Goal: Transaction & Acquisition: Purchase product/service

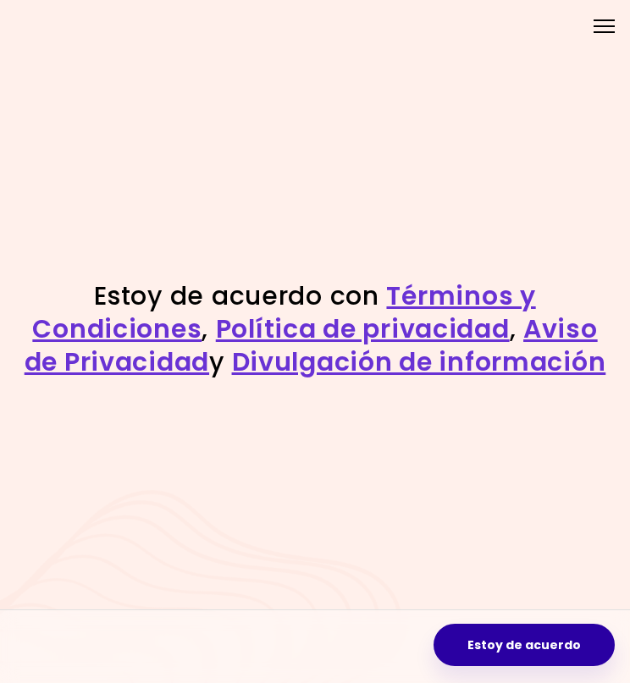
click at [542, 653] on button "Estoy de acuerdo" at bounding box center [523, 645] width 181 height 42
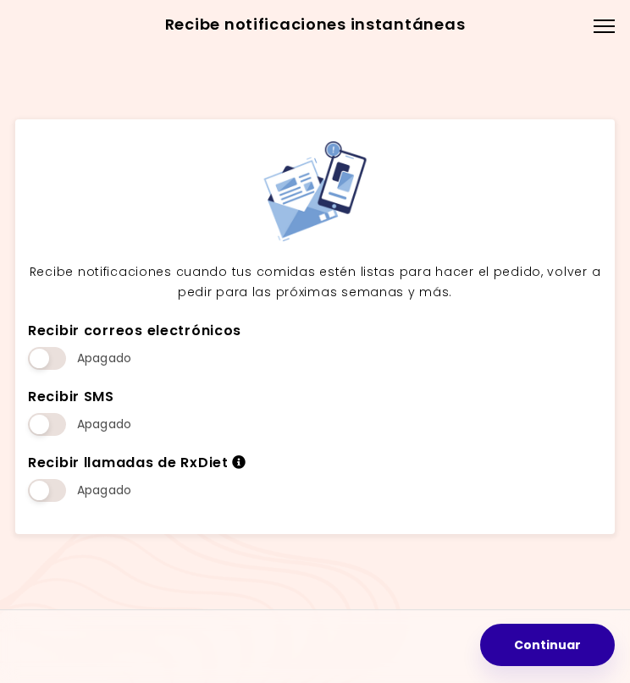
click at [514, 629] on button "Continuar" at bounding box center [547, 645] width 135 height 42
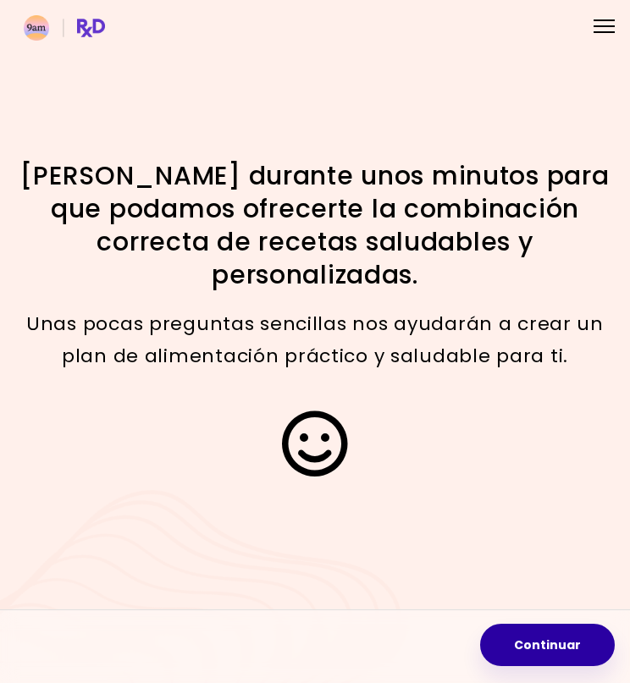
click at [533, 653] on button "Continuar" at bounding box center [547, 645] width 135 height 42
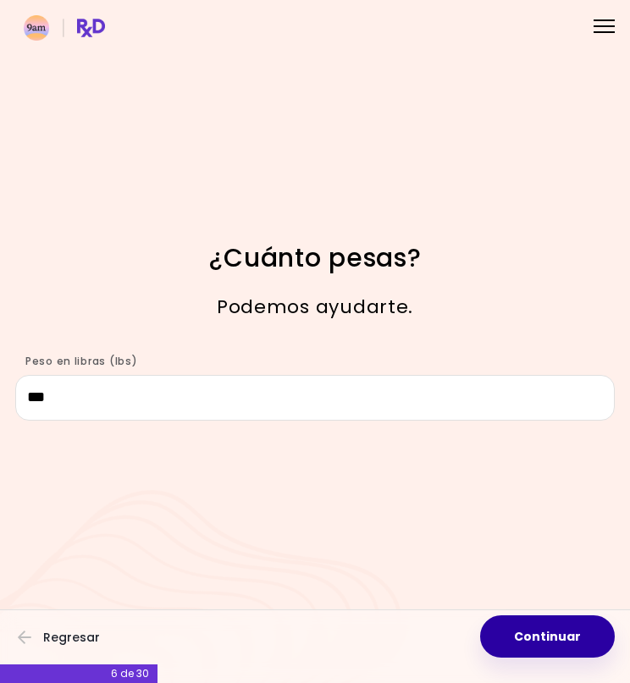
click at [546, 646] on button "Continuar" at bounding box center [547, 636] width 135 height 42
select select "****"
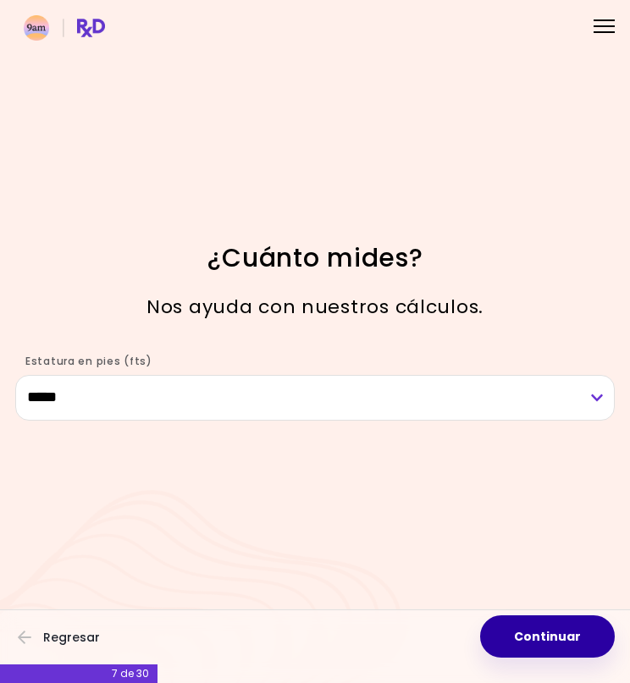
click at [582, 641] on button "Continuar" at bounding box center [547, 636] width 135 height 42
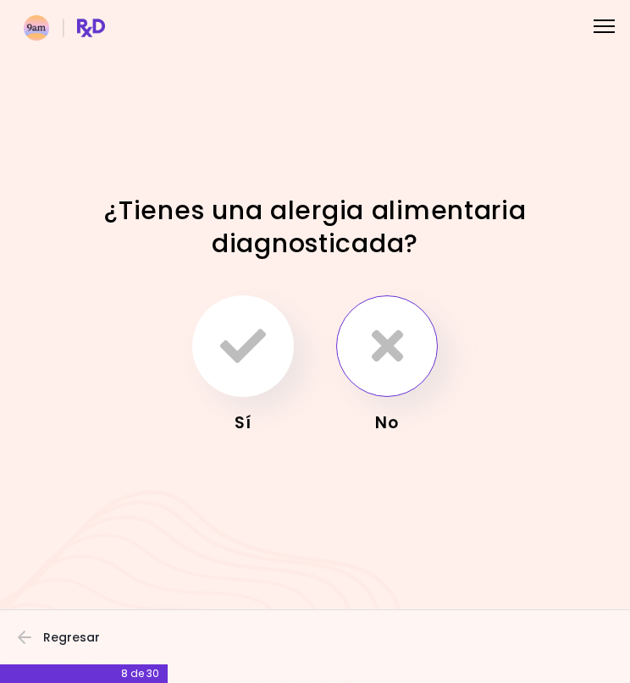
click at [353, 349] on button "button" at bounding box center [387, 346] width 102 height 102
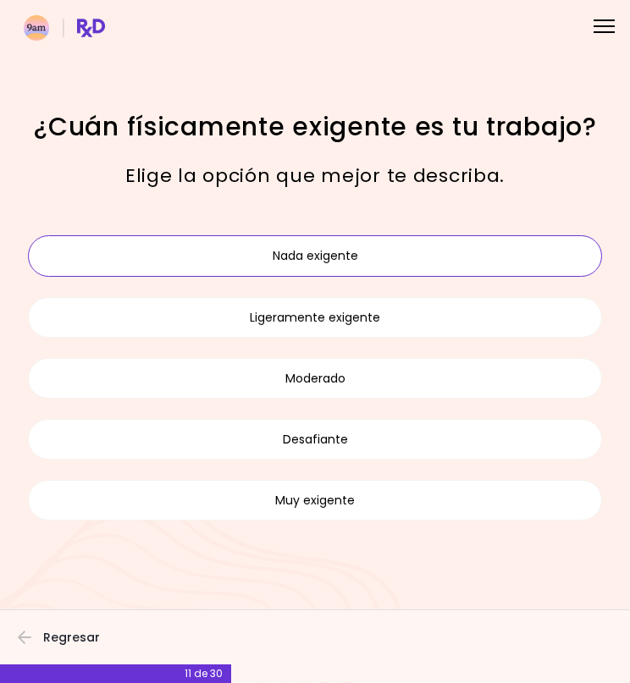
click at [294, 267] on button "Nada exigente" at bounding box center [315, 255] width 574 height 41
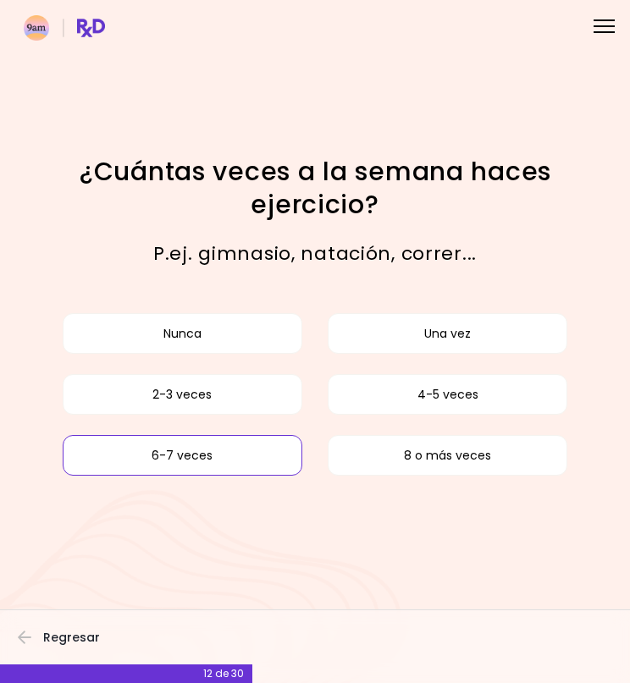
click at [221, 462] on button "6-7 veces" at bounding box center [182, 455] width 239 height 41
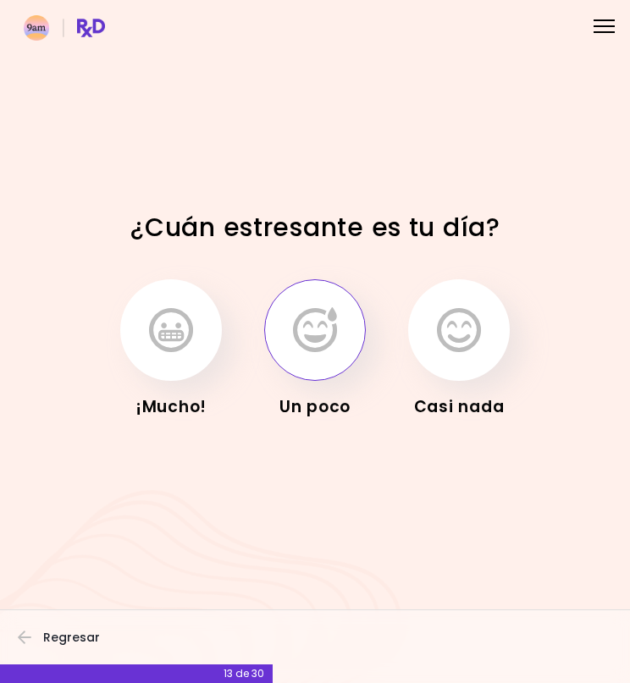
click at [307, 320] on icon "button" at bounding box center [315, 330] width 44 height 46
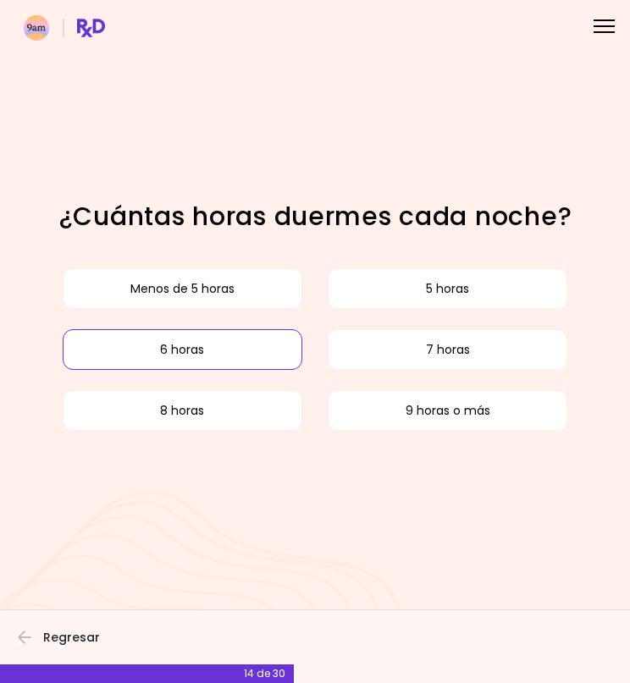
click at [219, 349] on button "6 horas" at bounding box center [182, 349] width 239 height 41
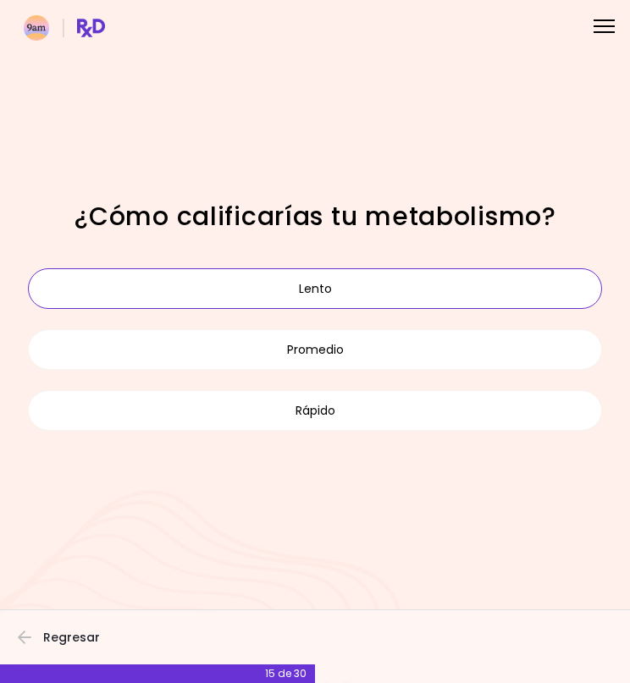
click at [303, 298] on button "Lento" at bounding box center [315, 288] width 574 height 41
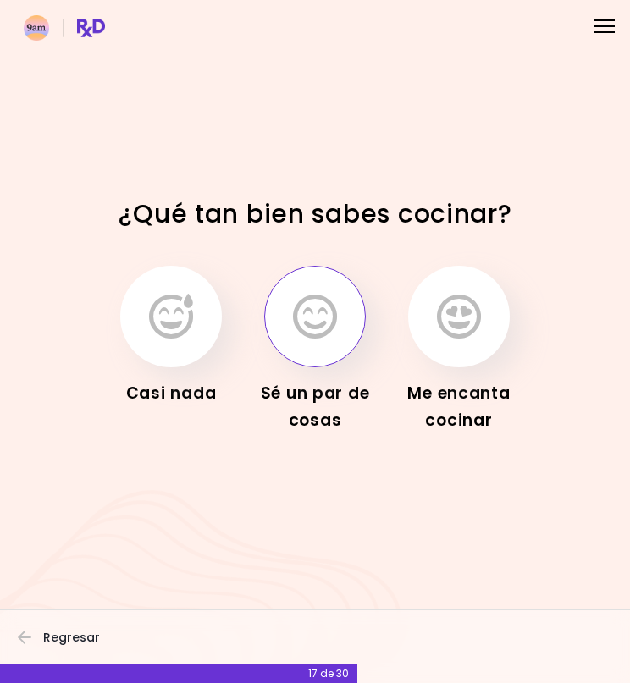
click at [311, 355] on button "button" at bounding box center [315, 317] width 102 height 102
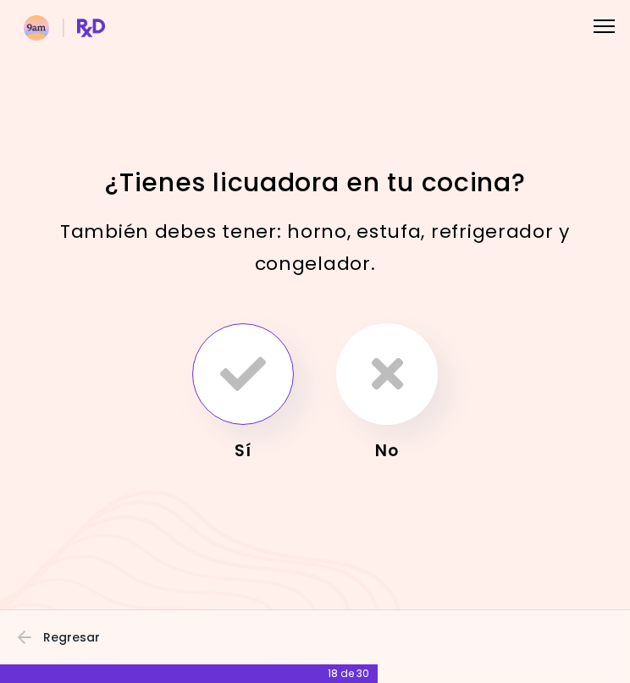
click at [237, 377] on icon "button" at bounding box center [243, 374] width 46 height 46
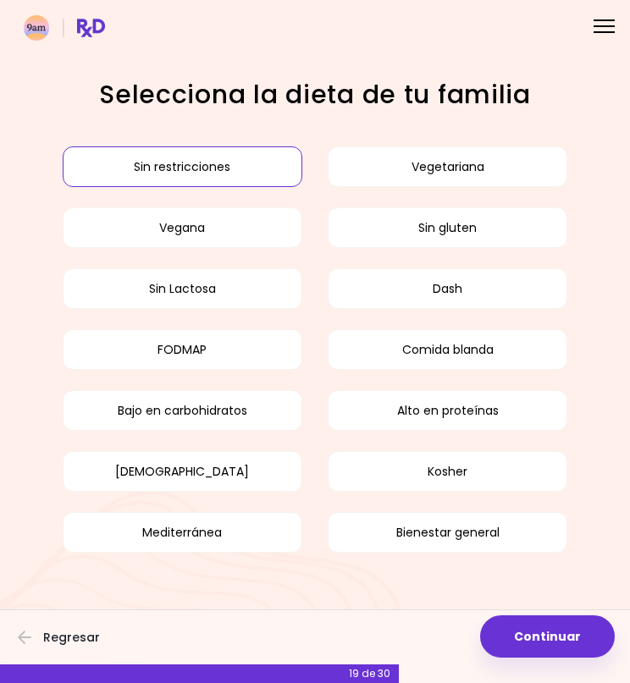
click at [237, 171] on button "Sin restricciones" at bounding box center [182, 166] width 239 height 41
click at [239, 180] on button "Sin restricciones" at bounding box center [182, 166] width 239 height 41
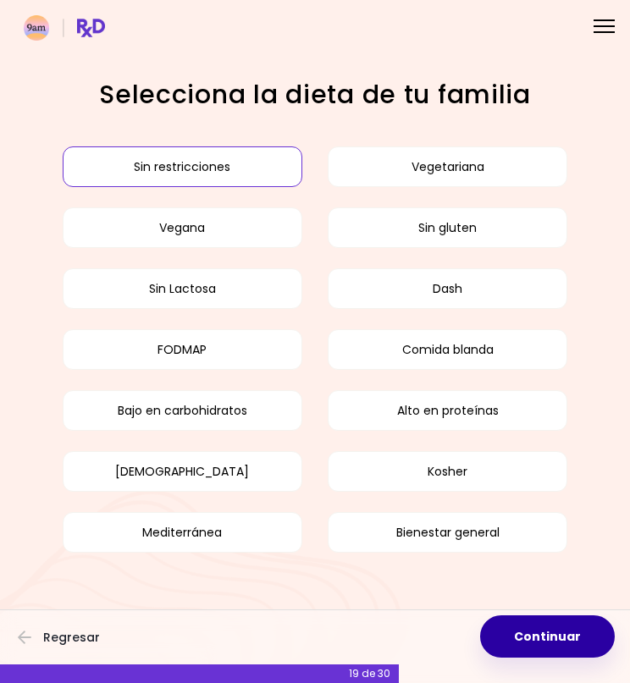
click at [537, 649] on button "Continuar" at bounding box center [547, 636] width 135 height 42
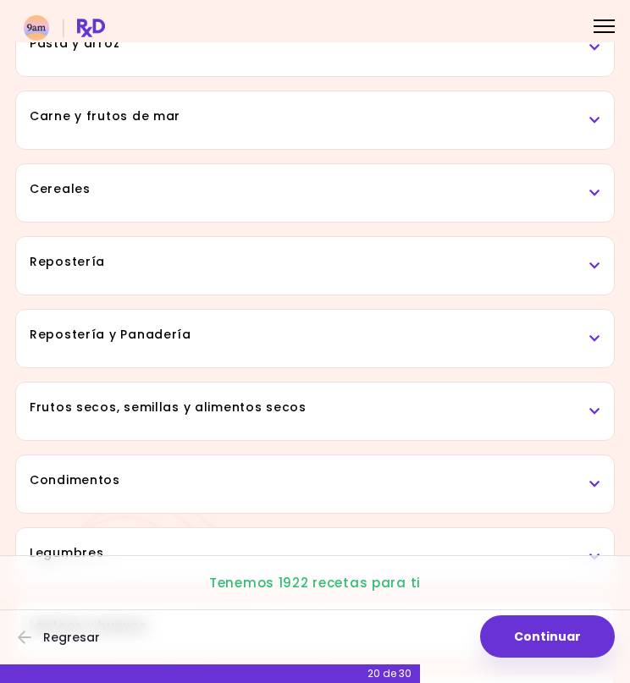
scroll to position [565, 0]
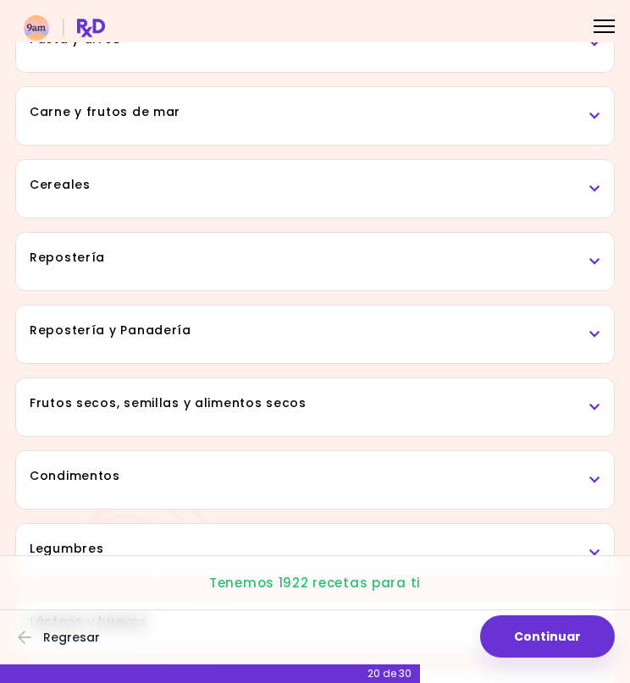
click at [163, 263] on h3 "Repostería" at bounding box center [315, 258] width 570 height 18
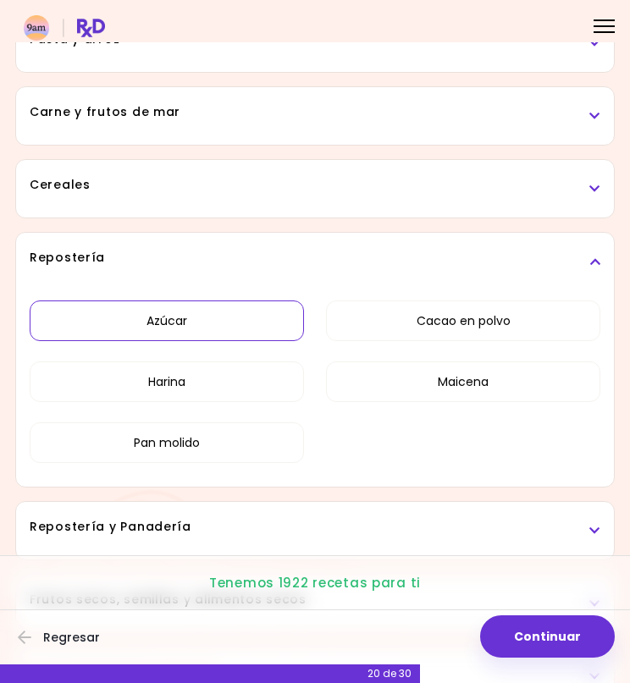
click at [199, 324] on button "Azúcar" at bounding box center [167, 320] width 274 height 41
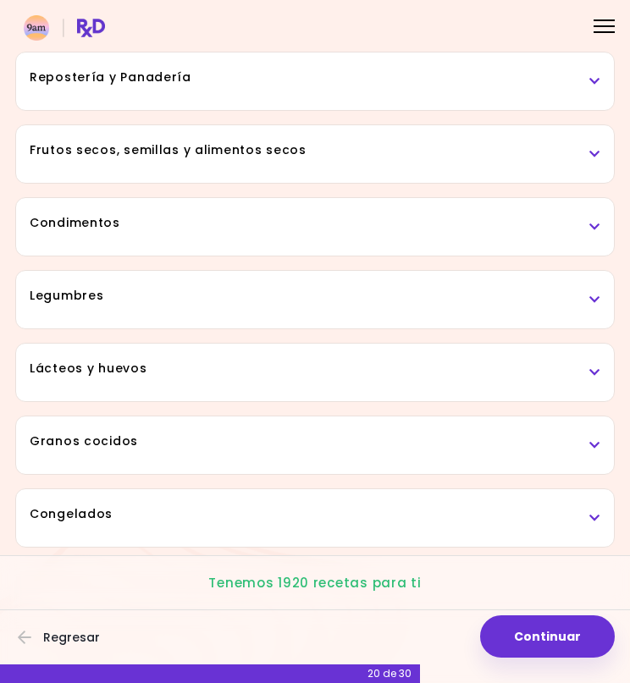
scroll to position [1015, 0]
click at [283, 521] on h3 "Congelados" at bounding box center [315, 514] width 570 height 18
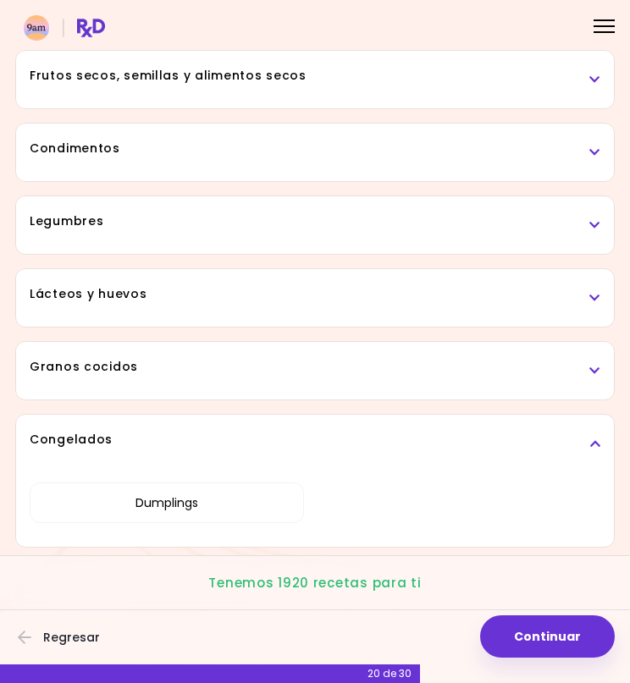
scroll to position [1089, 0]
click at [198, 500] on button "Dumplings" at bounding box center [167, 502] width 274 height 41
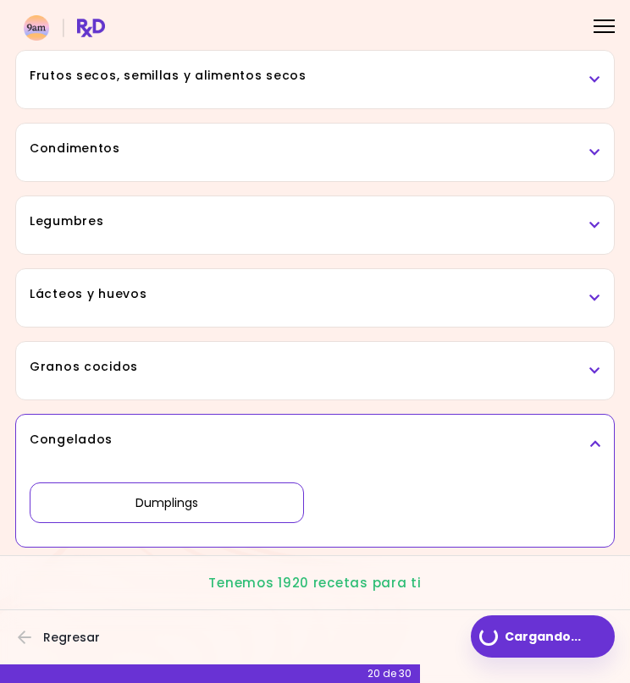
scroll to position [893, 0]
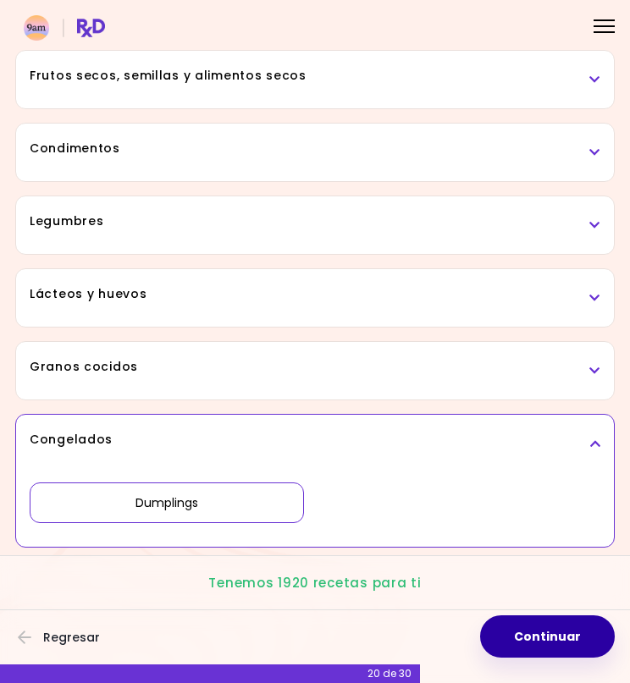
click at [544, 644] on button "Continuar" at bounding box center [547, 636] width 135 height 42
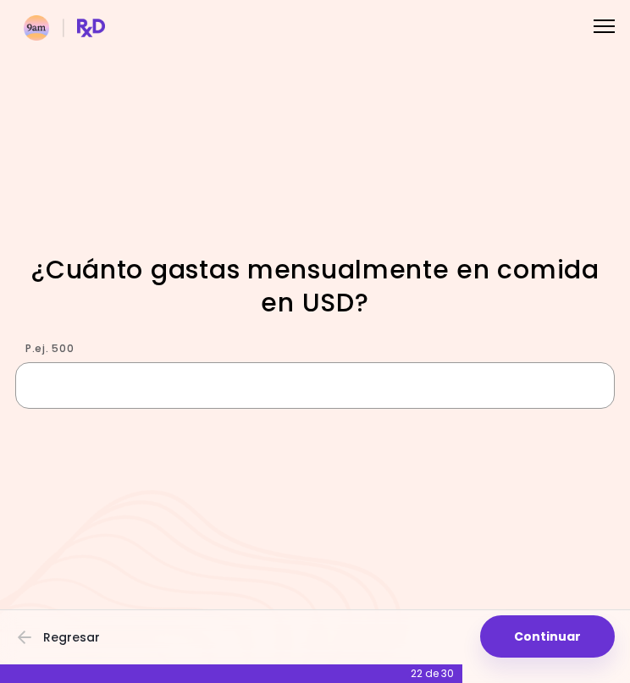
click at [267, 380] on input "P.ej. 500" at bounding box center [314, 385] width 599 height 46
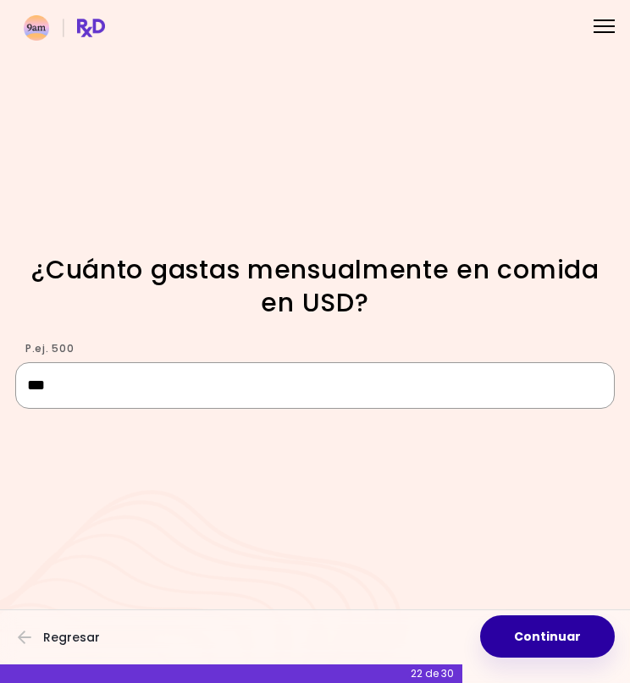
type input "***"
click at [494, 637] on button "Continuar" at bounding box center [547, 636] width 135 height 42
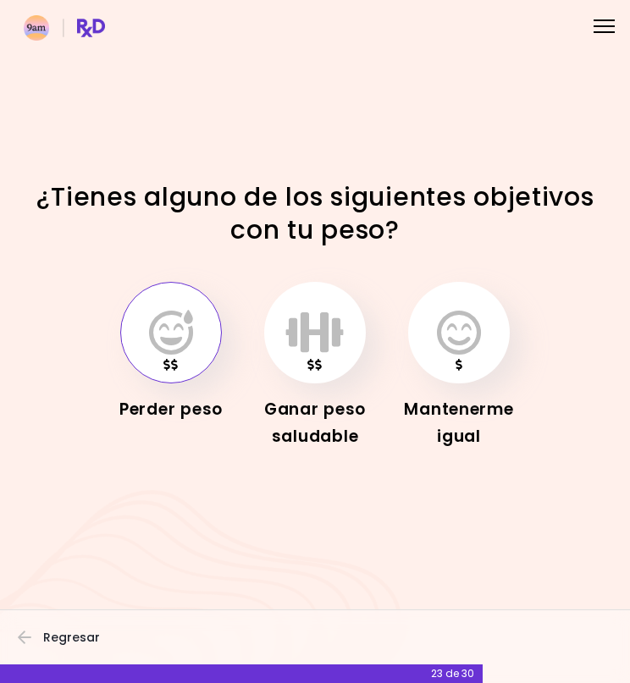
click at [176, 323] on icon "button" at bounding box center [171, 333] width 44 height 46
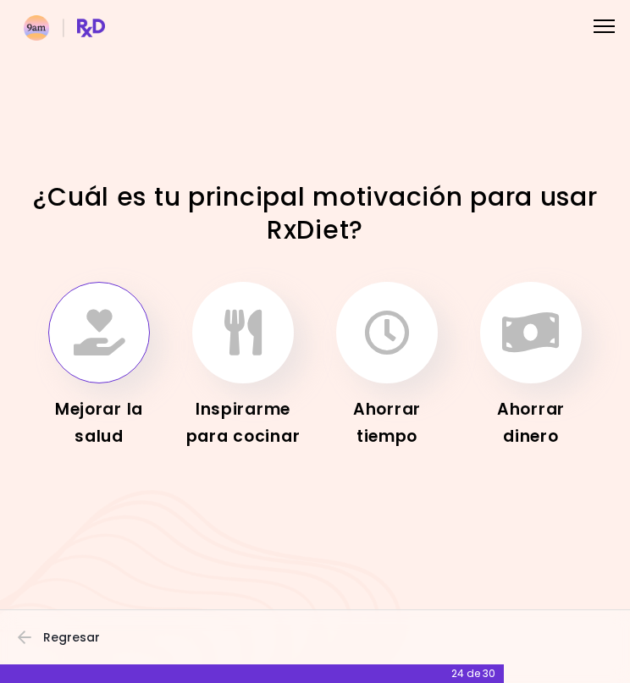
click at [102, 360] on button "button" at bounding box center [99, 333] width 102 height 102
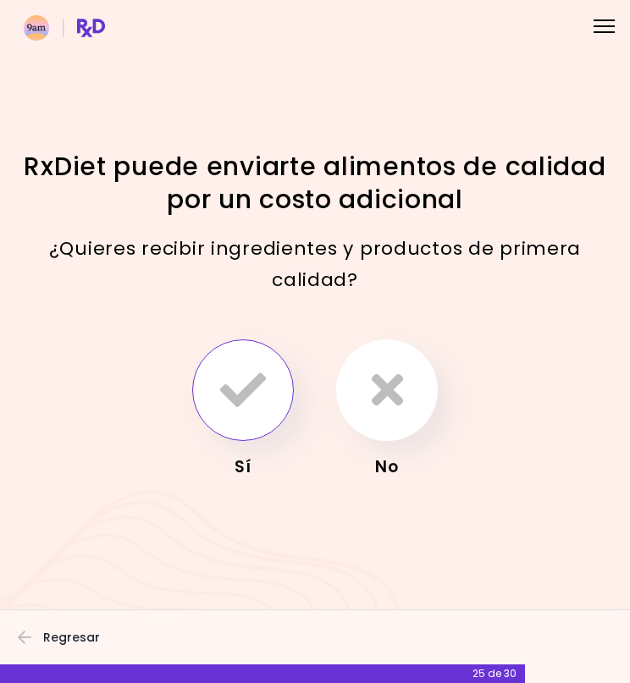
click at [248, 404] on icon "button" at bounding box center [243, 390] width 46 height 46
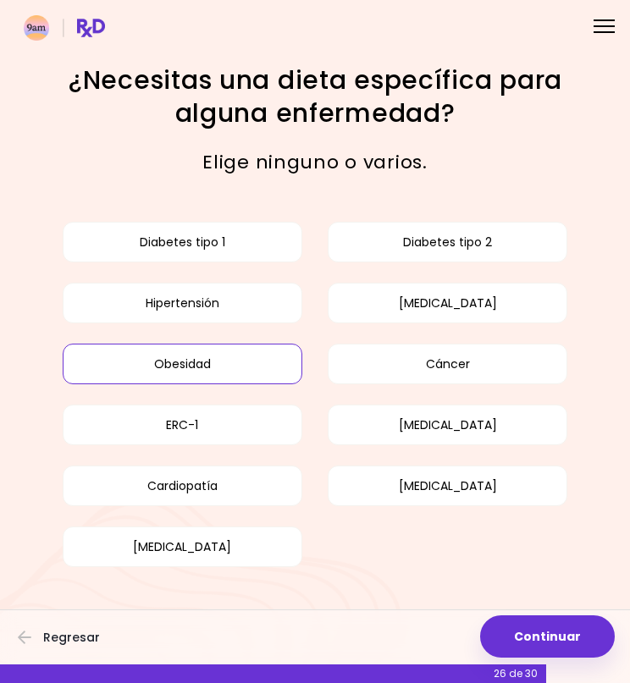
click at [210, 366] on button "Obesidad" at bounding box center [182, 364] width 239 height 41
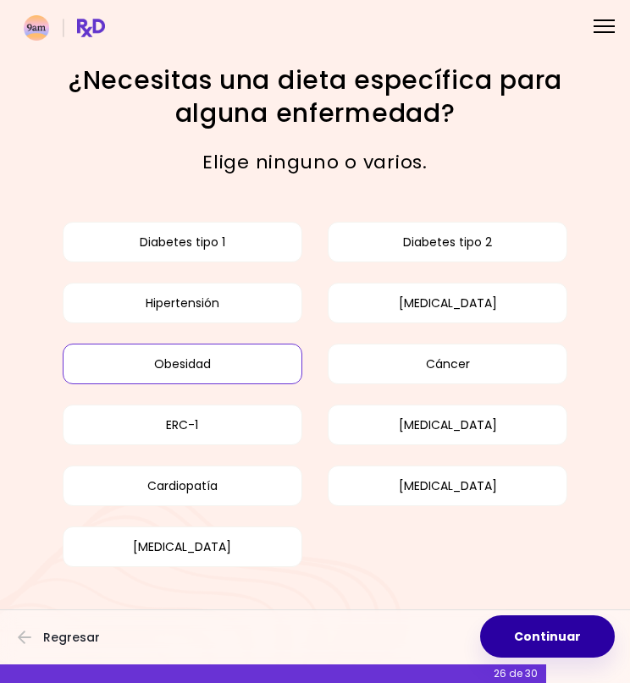
click at [589, 632] on button "Continuar" at bounding box center [547, 636] width 135 height 42
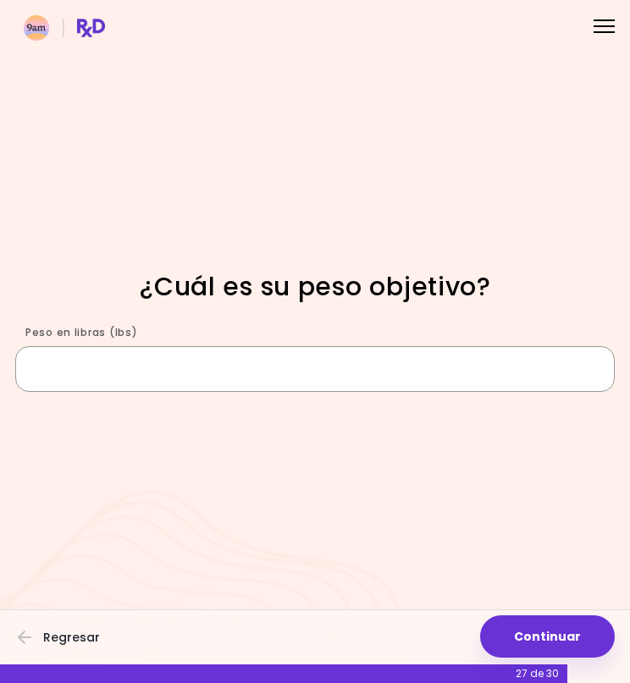
click at [335, 378] on input "Peso en libras (lbs)" at bounding box center [314, 369] width 599 height 46
click at [50, 371] on input "***" at bounding box center [314, 369] width 599 height 46
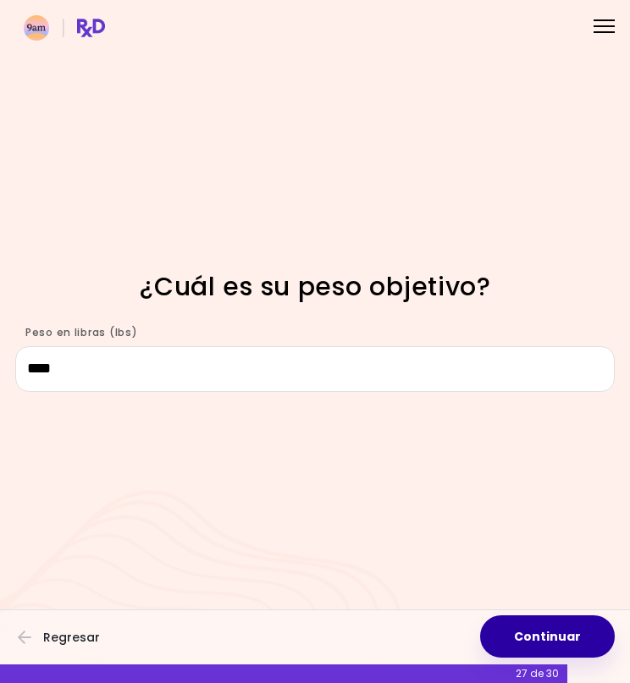
click at [564, 631] on button "Continuar" at bounding box center [547, 636] width 135 height 42
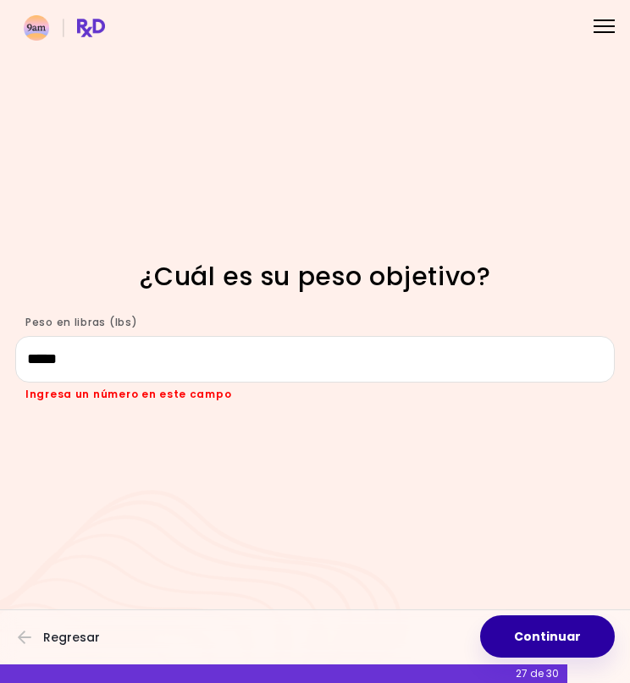
click at [560, 642] on button "Continuar" at bounding box center [547, 636] width 135 height 42
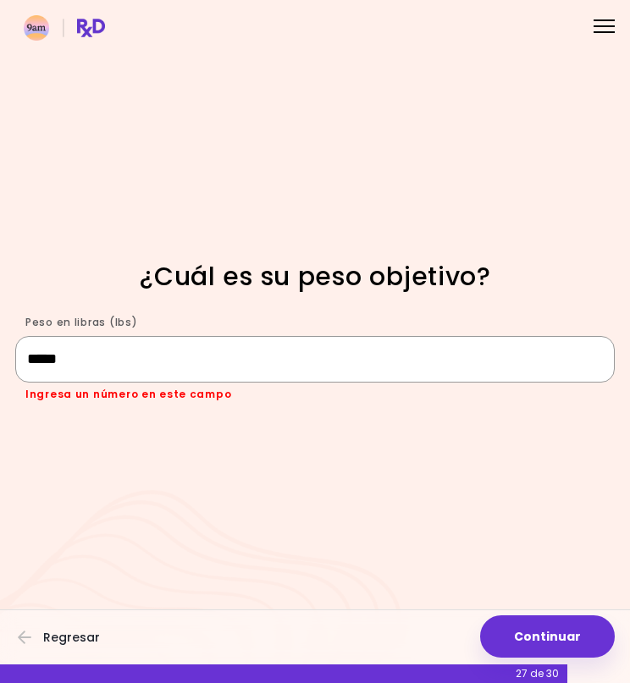
click at [67, 371] on input "***" at bounding box center [314, 359] width 599 height 46
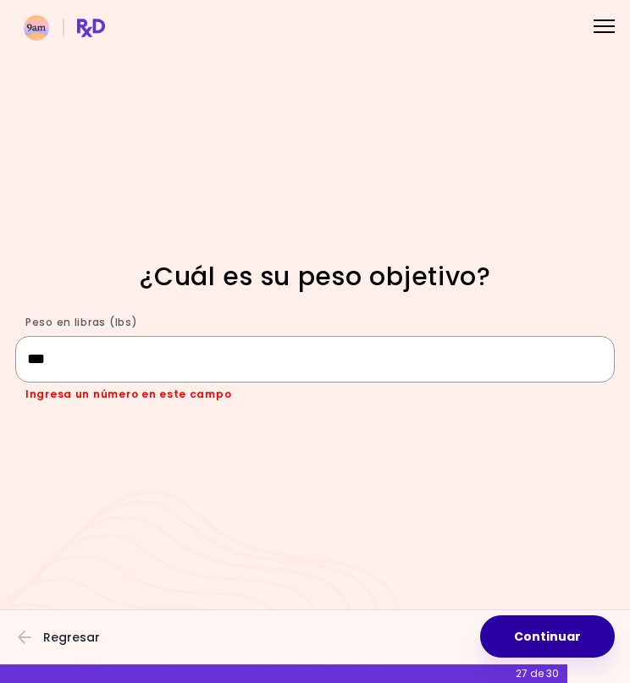
type input "***"
click at [543, 636] on button "Continuar" at bounding box center [547, 636] width 135 height 42
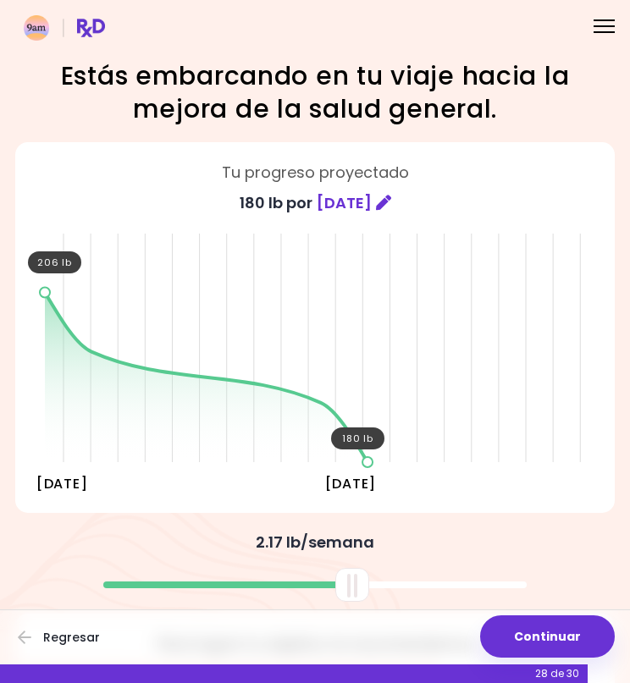
drag, startPoint x: 318, startPoint y: 589, endPoint x: 355, endPoint y: 599, distance: 38.6
click at [355, 599] on div "Estás embarcando en tu viaje hacia la mejora de la salud general. Tu progreso p…" at bounding box center [315, 404] width 630 height 690
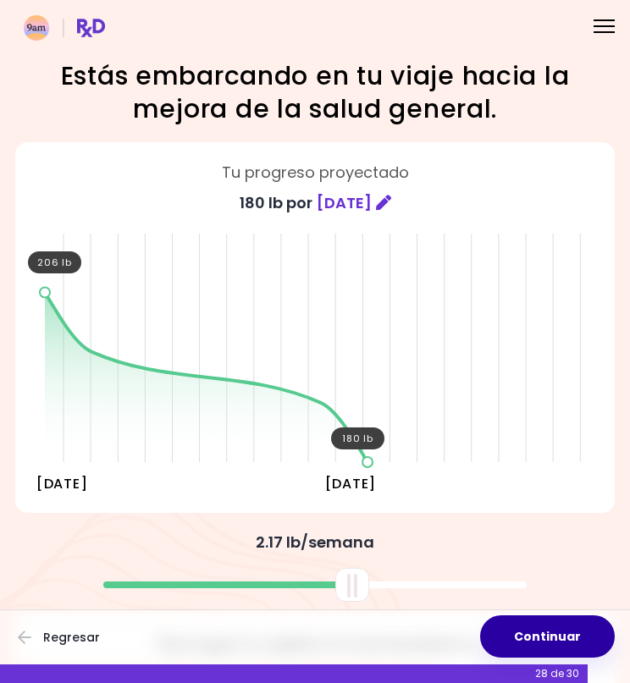
click at [556, 636] on button "Continuar" at bounding box center [547, 636] width 135 height 42
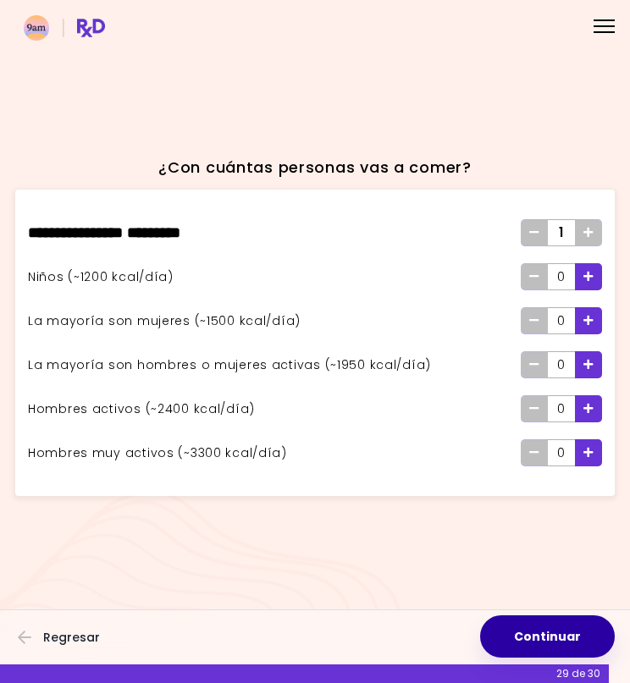
click at [553, 631] on button "Continuar" at bounding box center [547, 636] width 135 height 42
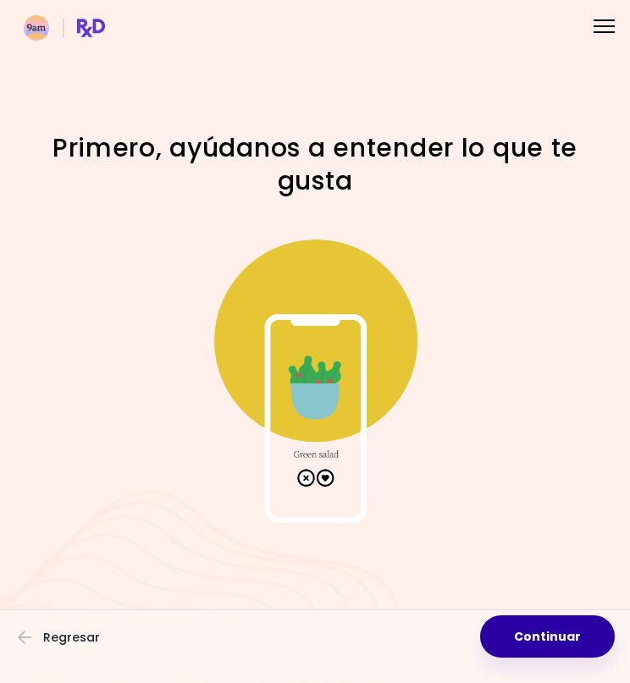
click at [538, 627] on button "Continuar" at bounding box center [547, 636] width 135 height 42
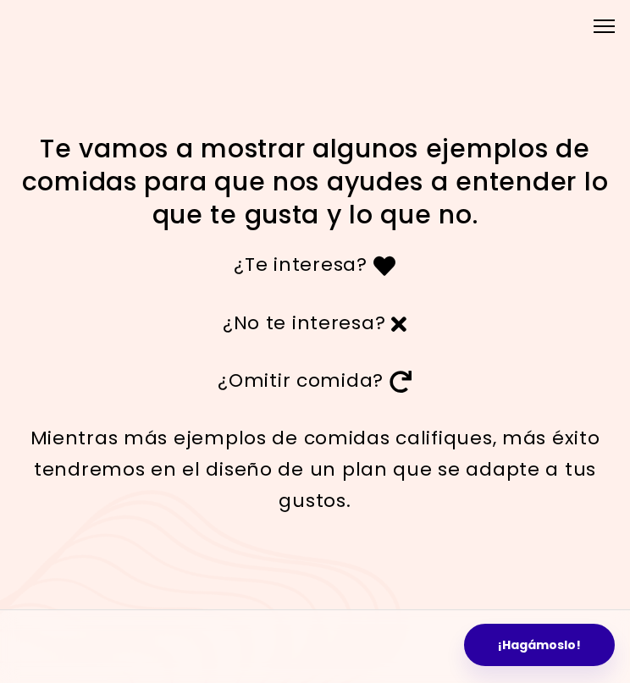
click at [540, 653] on button "¡Hagámoslo!" at bounding box center [539, 645] width 151 height 42
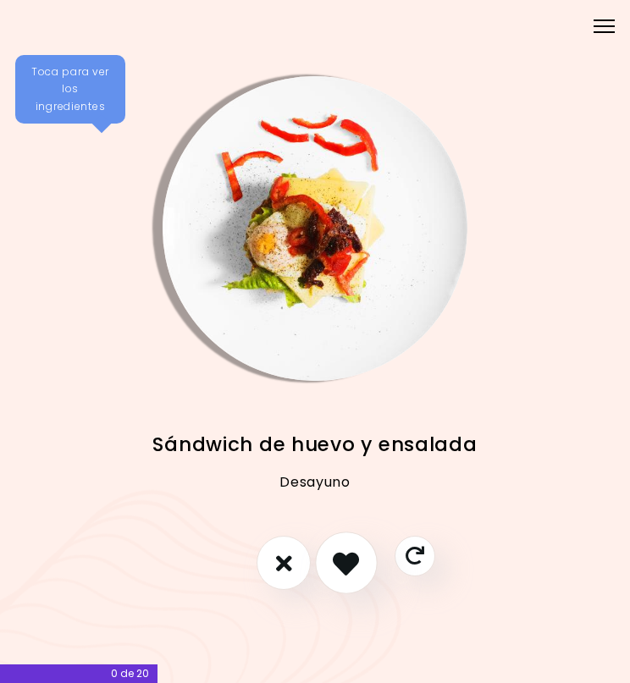
click at [349, 561] on icon "Me gusta esta receta" at bounding box center [346, 563] width 26 height 26
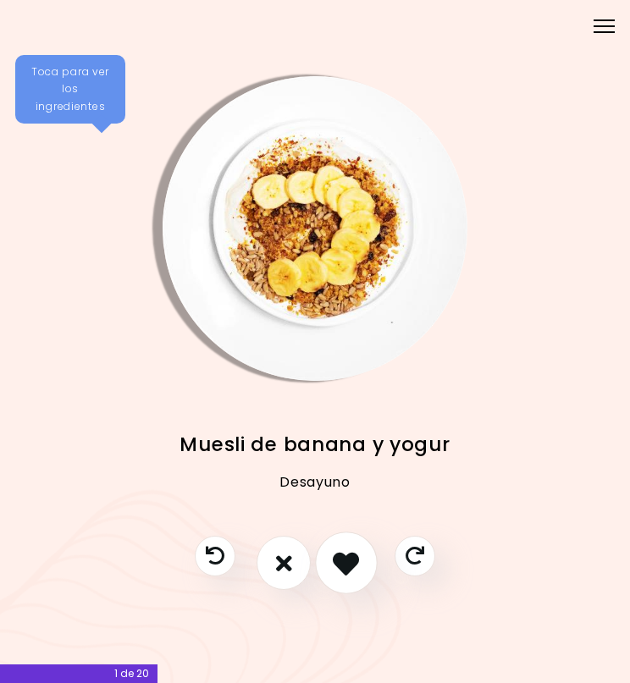
click at [349, 561] on icon "Me gusta esta receta" at bounding box center [346, 563] width 26 height 26
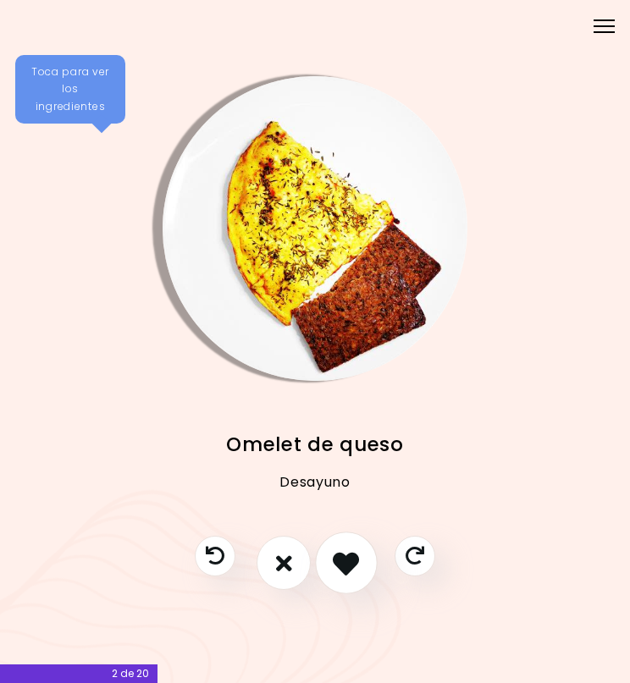
click at [349, 561] on icon "Me gusta esta receta" at bounding box center [346, 562] width 26 height 26
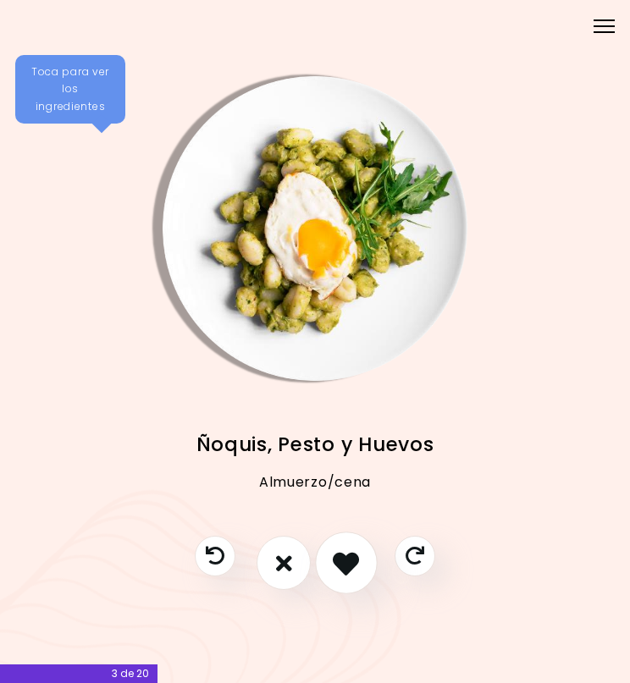
click at [349, 561] on icon "Me gusta esta receta" at bounding box center [346, 562] width 26 height 26
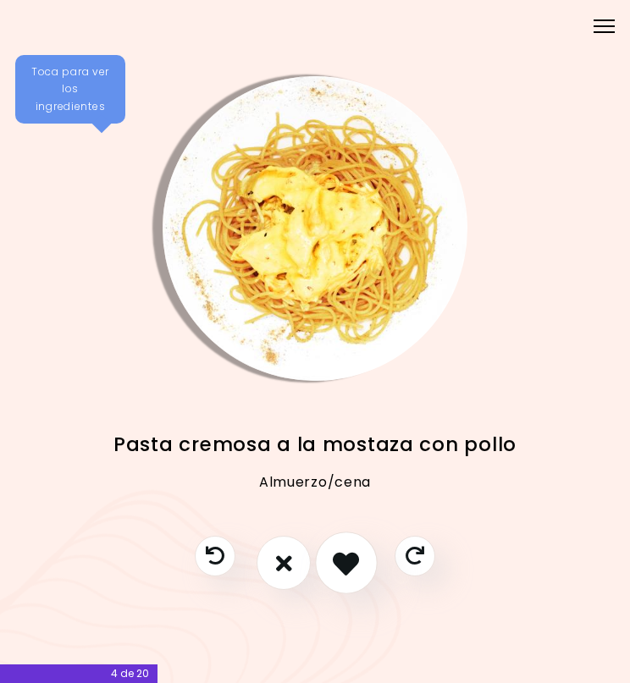
click at [349, 561] on icon "Me gusta esta receta" at bounding box center [346, 562] width 26 height 26
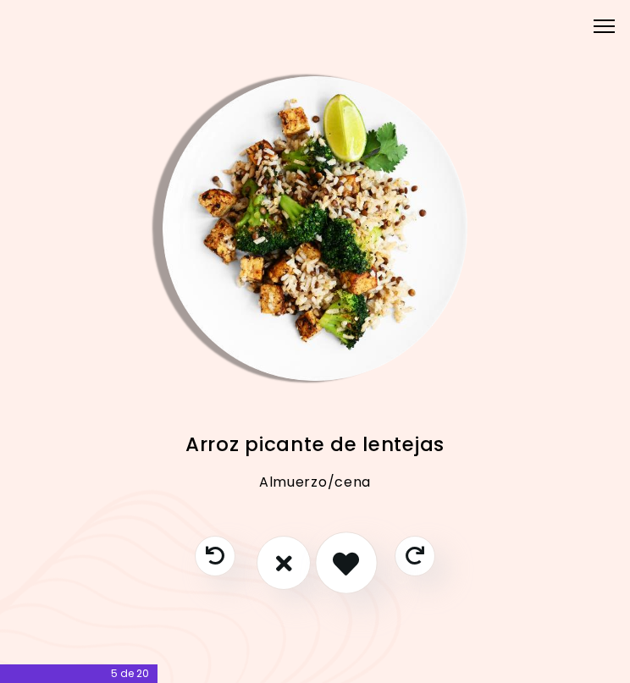
click at [349, 561] on icon "Me gusta esta receta" at bounding box center [346, 562] width 26 height 26
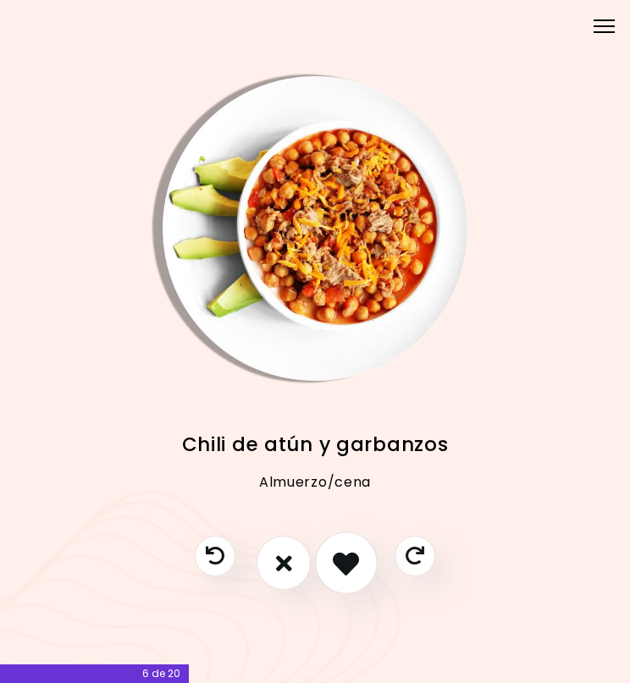
click at [349, 561] on icon "Me gusta esta receta" at bounding box center [346, 562] width 26 height 26
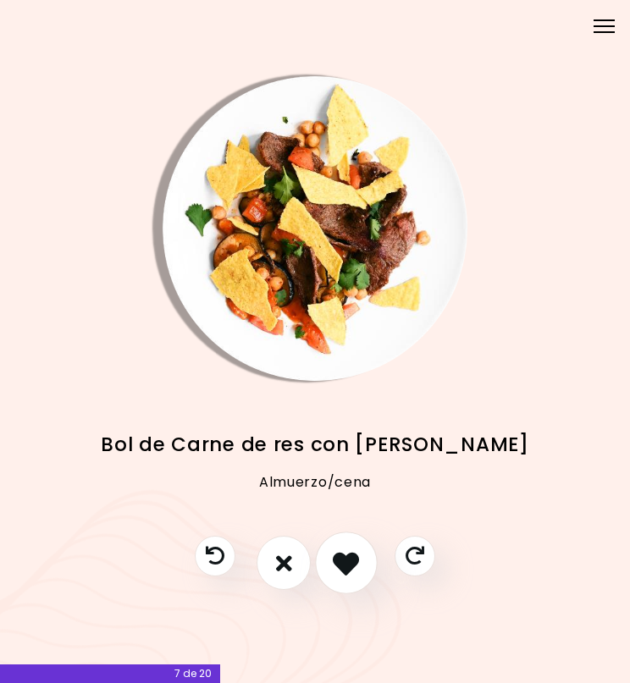
click at [349, 561] on icon "Me gusta esta receta" at bounding box center [346, 562] width 26 height 26
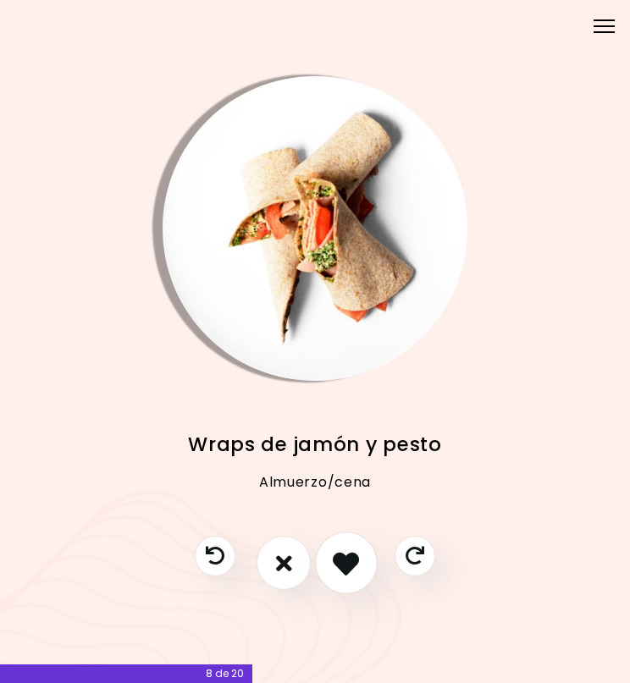
click at [349, 561] on icon "Me gusta esta receta" at bounding box center [346, 562] width 26 height 26
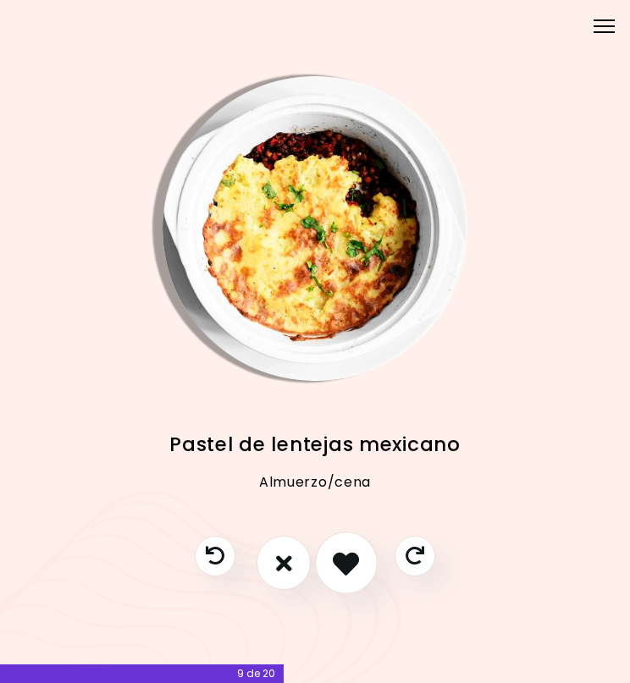
click at [349, 561] on icon "Me gusta esta receta" at bounding box center [346, 562] width 26 height 26
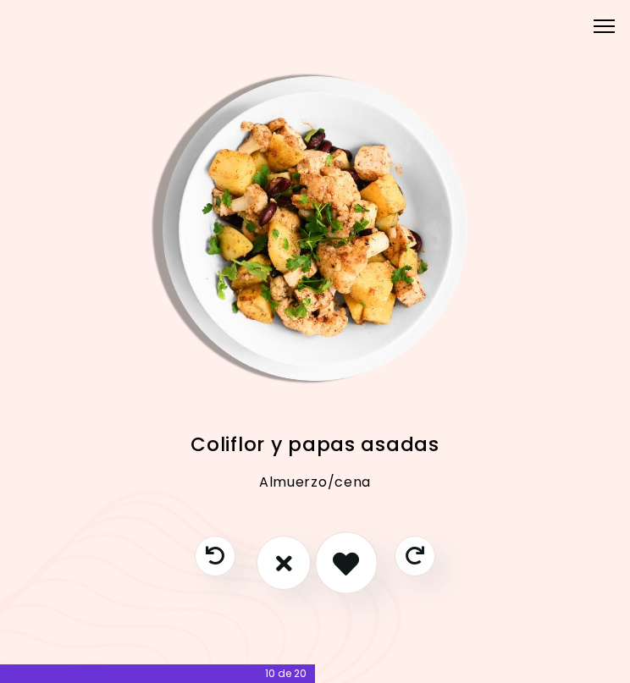
click at [349, 561] on icon "Me gusta esta receta" at bounding box center [346, 562] width 26 height 26
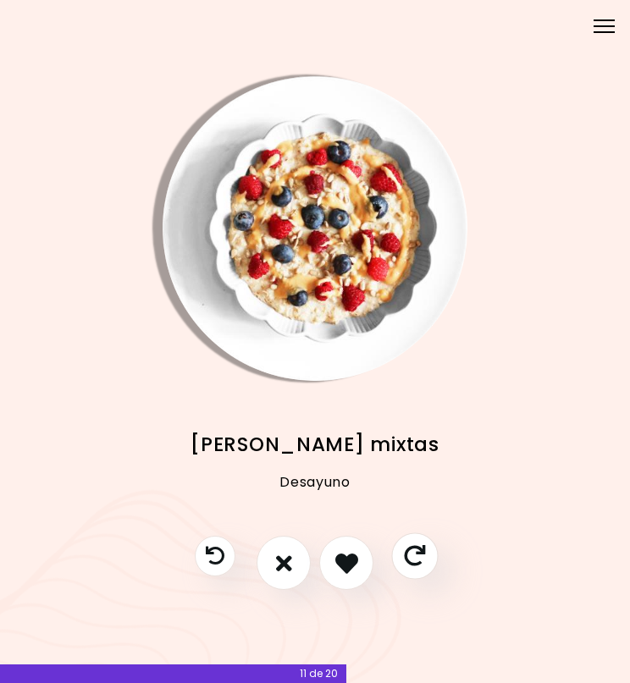
click at [399, 556] on button "Saltar receta" at bounding box center [414, 555] width 47 height 47
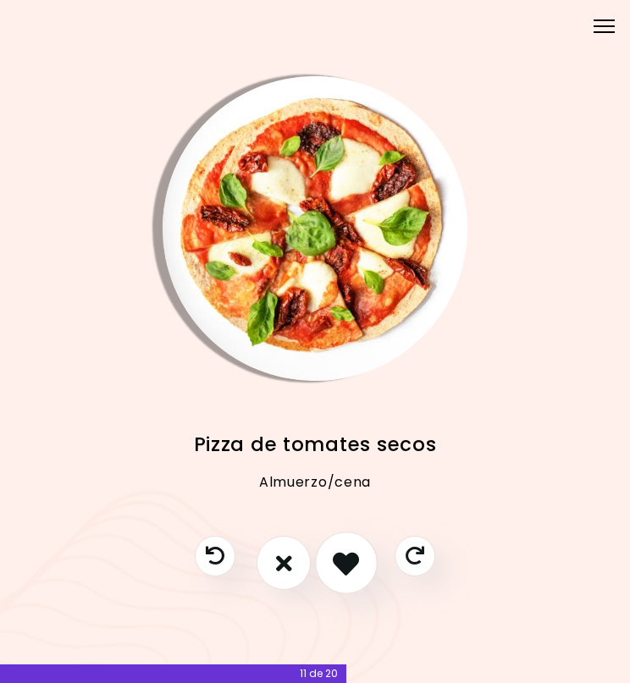
click at [344, 555] on icon "Me gusta esta receta" at bounding box center [346, 562] width 26 height 26
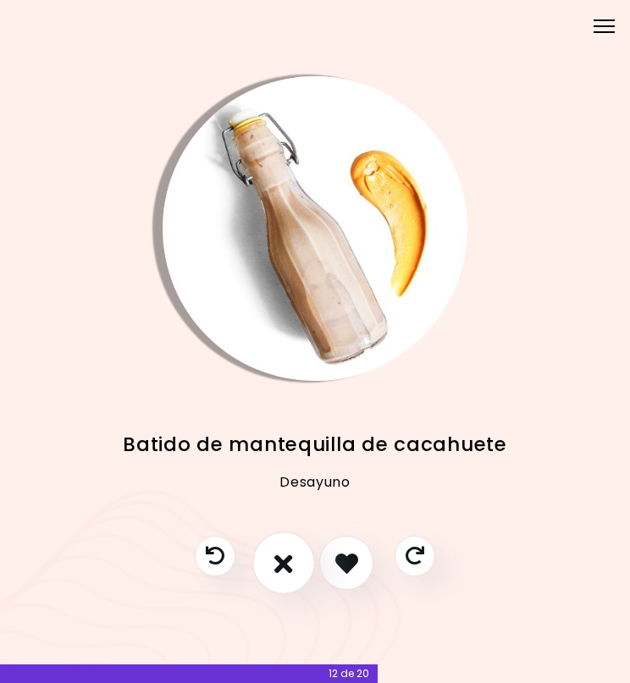
click at [291, 556] on icon "No me gusta esta receta" at bounding box center [283, 562] width 19 height 26
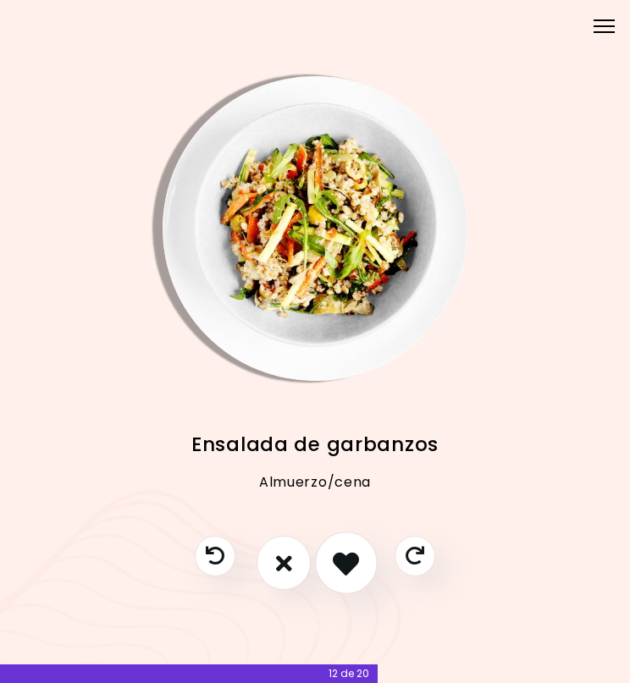
click at [357, 558] on icon "Me gusta esta receta" at bounding box center [346, 562] width 26 height 26
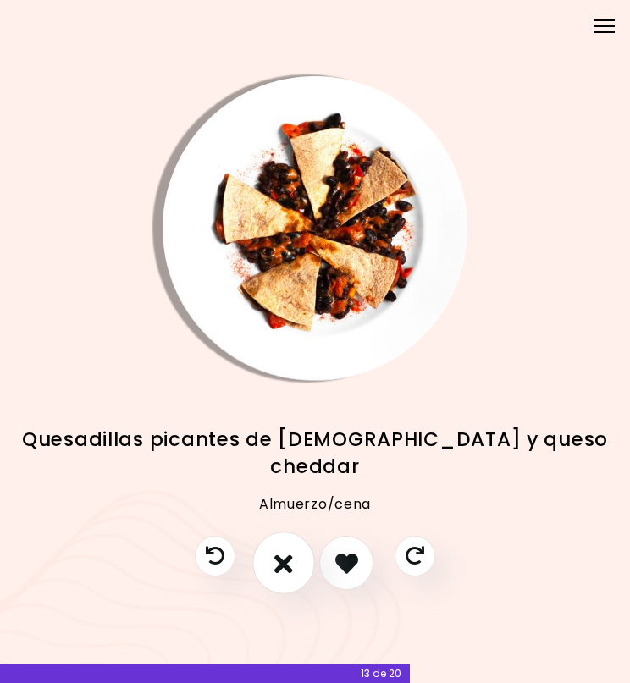
click at [277, 562] on icon "No me gusta esta receta" at bounding box center [283, 562] width 19 height 26
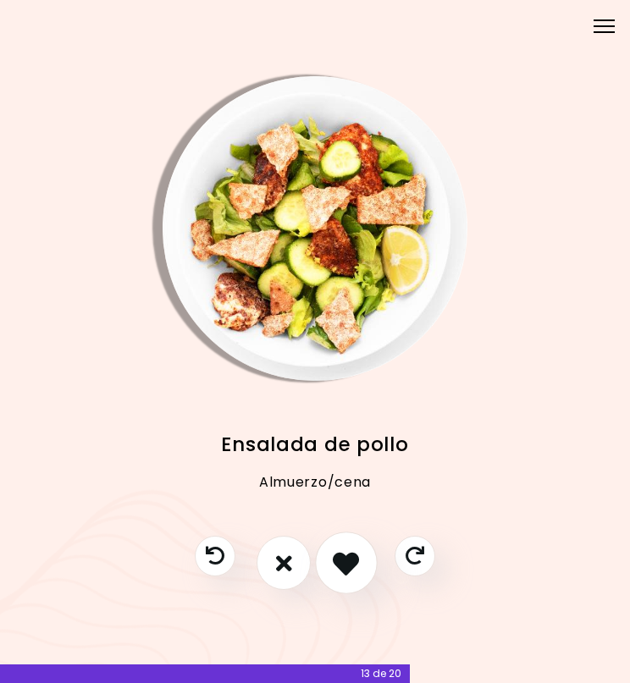
click at [344, 562] on icon "Me gusta esta receta" at bounding box center [346, 562] width 26 height 26
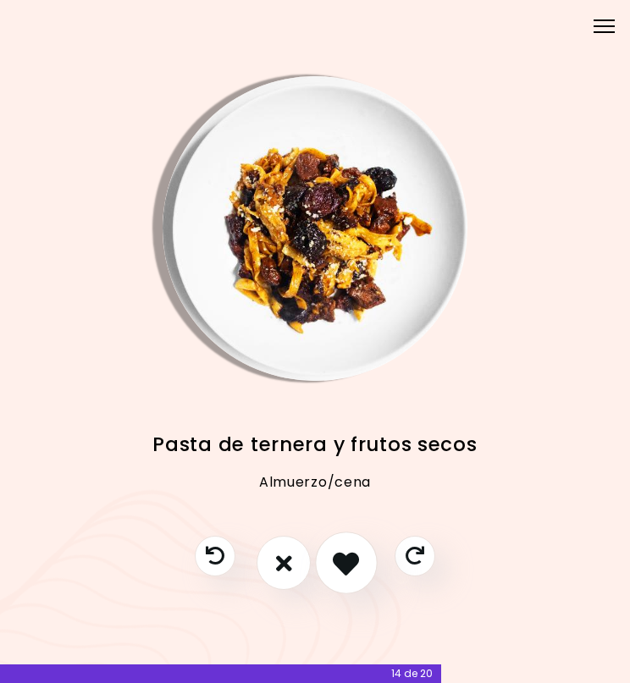
click at [346, 562] on icon "Me gusta esta receta" at bounding box center [346, 562] width 26 height 26
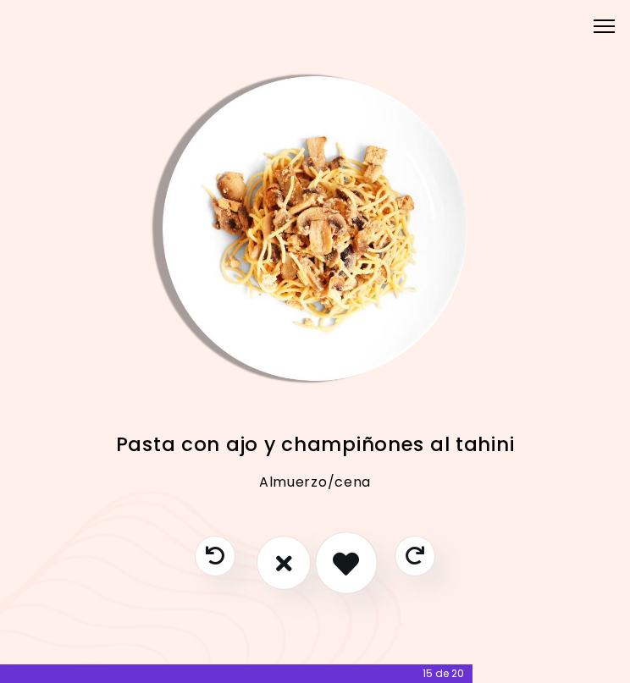
click at [346, 562] on icon "Me gusta esta receta" at bounding box center [346, 562] width 26 height 26
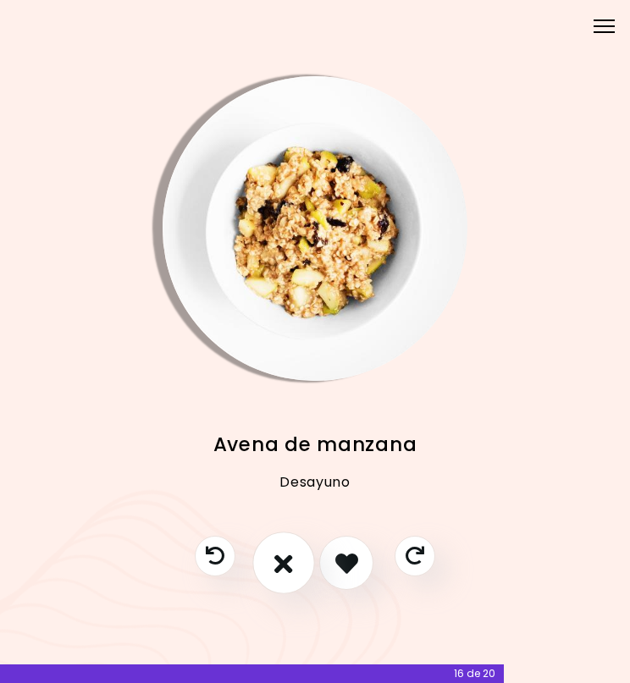
click at [300, 562] on button "No me gusta esta receta" at bounding box center [283, 562] width 63 height 63
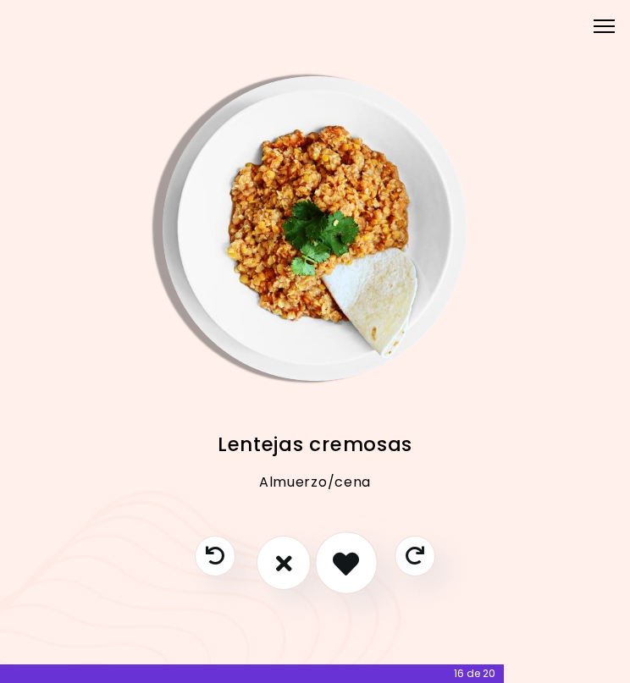
click at [339, 561] on icon "Me gusta esta receta" at bounding box center [346, 562] width 26 height 26
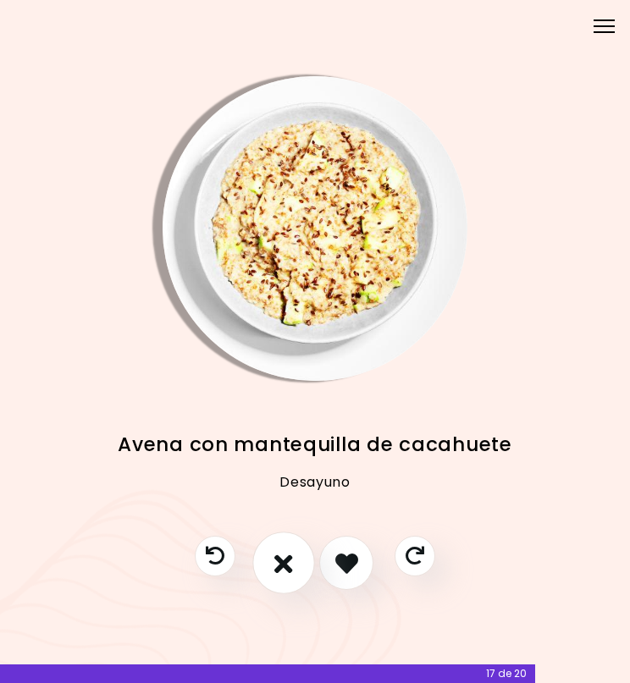
click at [274, 571] on icon "No me gusta esta receta" at bounding box center [283, 562] width 19 height 26
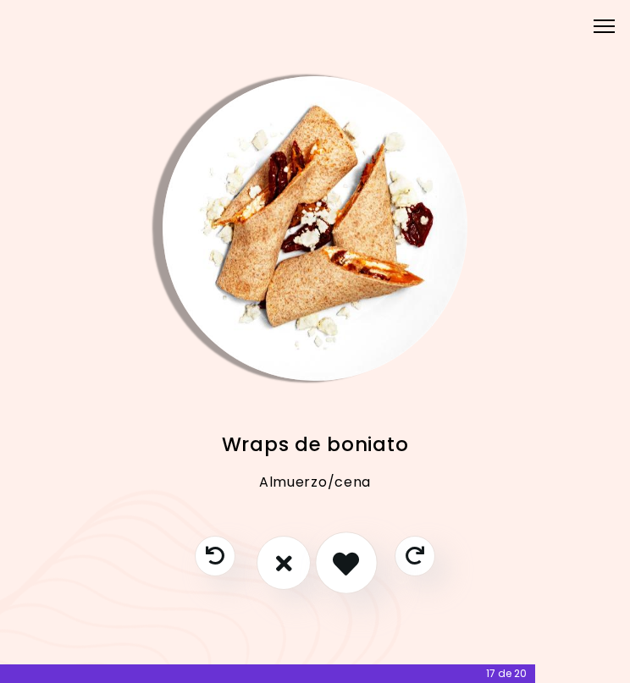
click at [344, 559] on icon "Me gusta esta receta" at bounding box center [346, 562] width 26 height 26
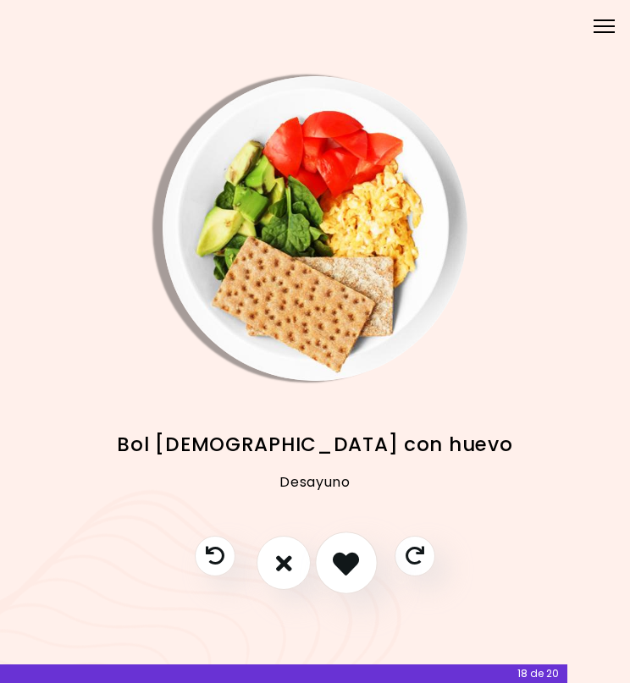
click at [344, 559] on icon "Me gusta esta receta" at bounding box center [346, 562] width 26 height 26
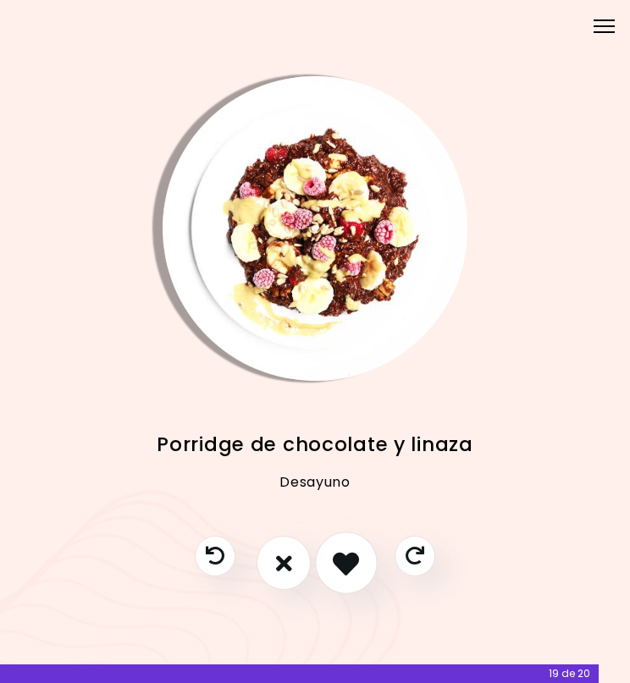
click at [344, 559] on icon "Me gusta esta receta" at bounding box center [346, 562] width 26 height 26
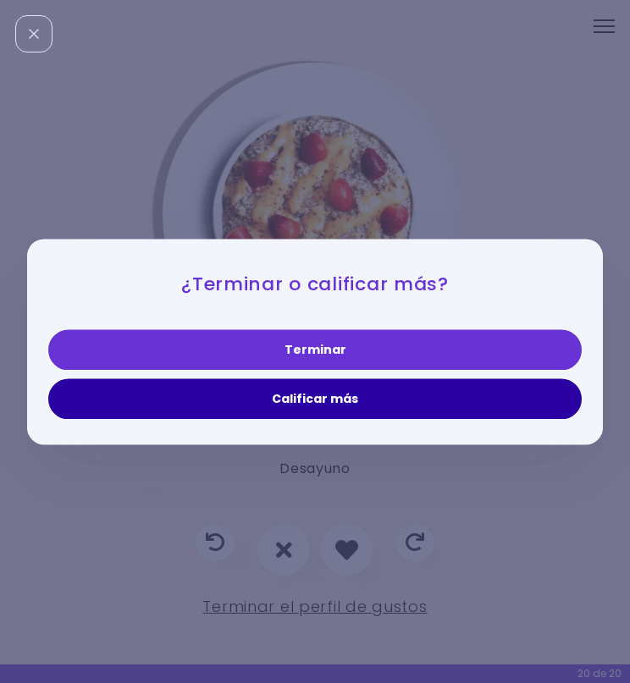
click at [305, 399] on button "Calificar más" at bounding box center [314, 398] width 533 height 41
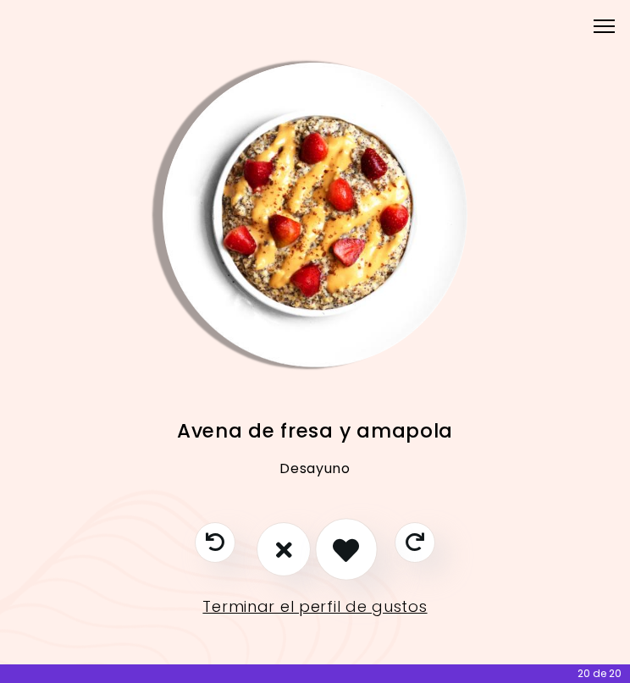
click at [346, 562] on button "Me gusta esta receta" at bounding box center [346, 549] width 63 height 63
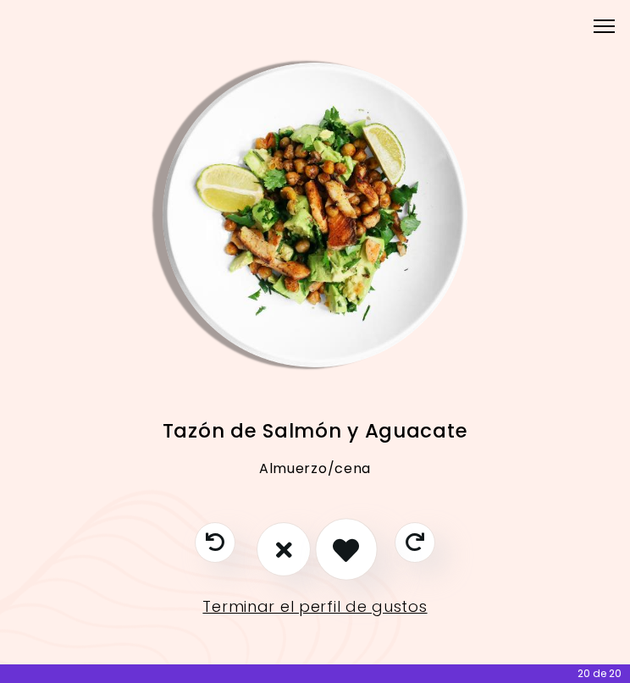
click at [346, 562] on icon "Me gusta esta receta" at bounding box center [346, 549] width 26 height 26
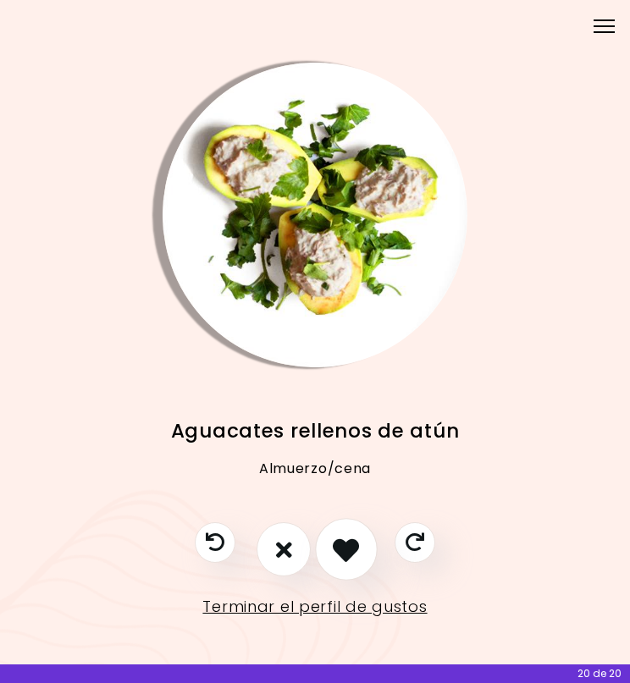
click at [346, 562] on icon "Me gusta esta receta" at bounding box center [346, 549] width 26 height 26
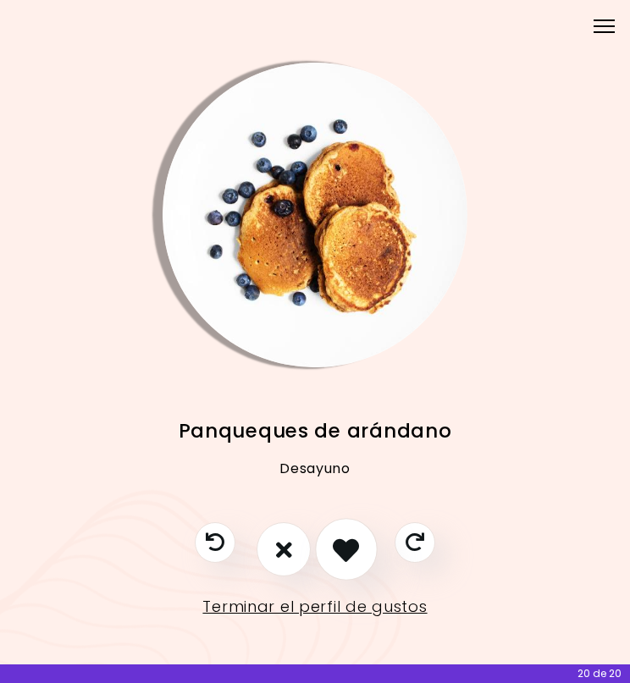
click at [346, 562] on icon "Me gusta esta receta" at bounding box center [346, 549] width 26 height 26
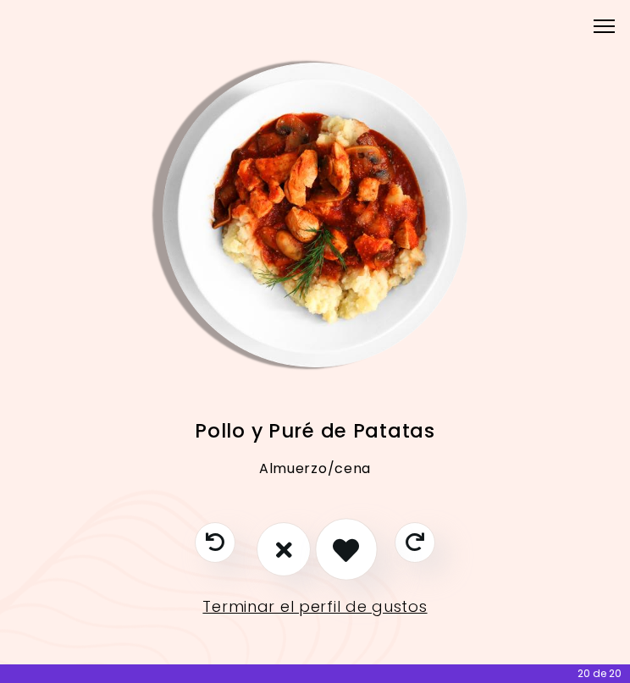
click at [346, 562] on icon "Me gusta esta receta" at bounding box center [346, 549] width 26 height 26
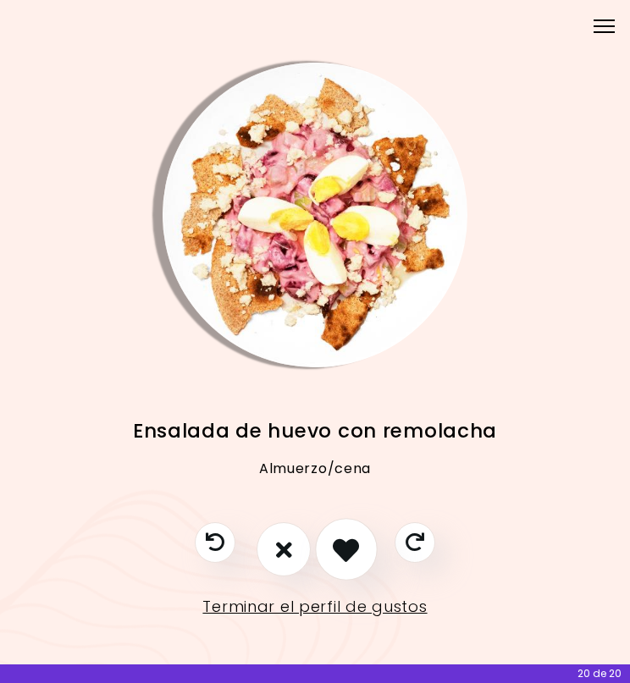
click at [346, 562] on icon "Me gusta esta receta" at bounding box center [346, 549] width 26 height 26
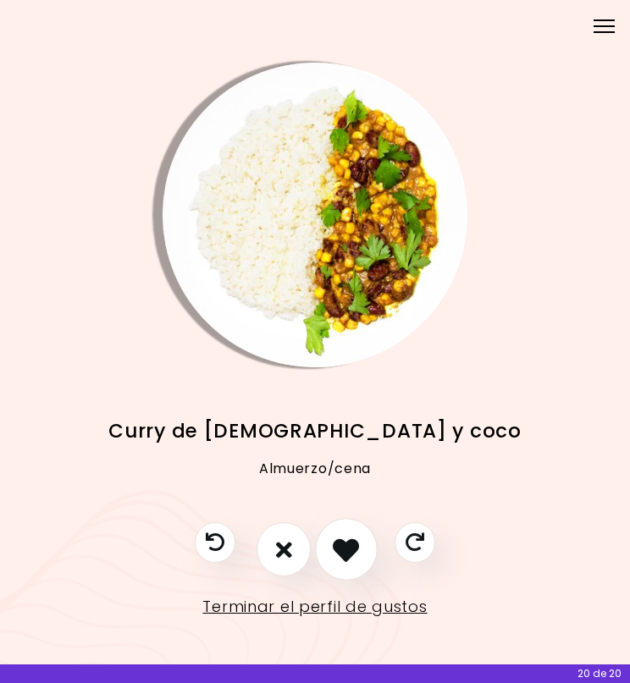
click at [346, 562] on icon "Me gusta esta receta" at bounding box center [346, 549] width 26 height 26
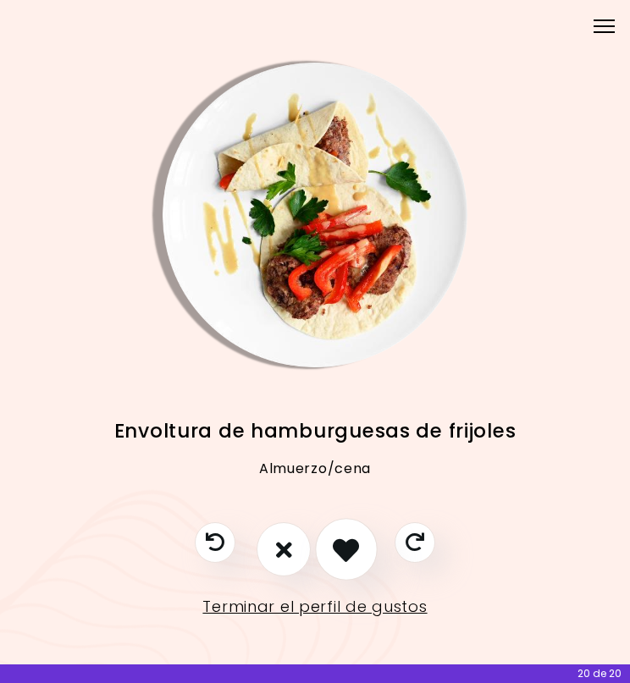
click at [346, 562] on icon "Me gusta esta receta" at bounding box center [346, 549] width 26 height 26
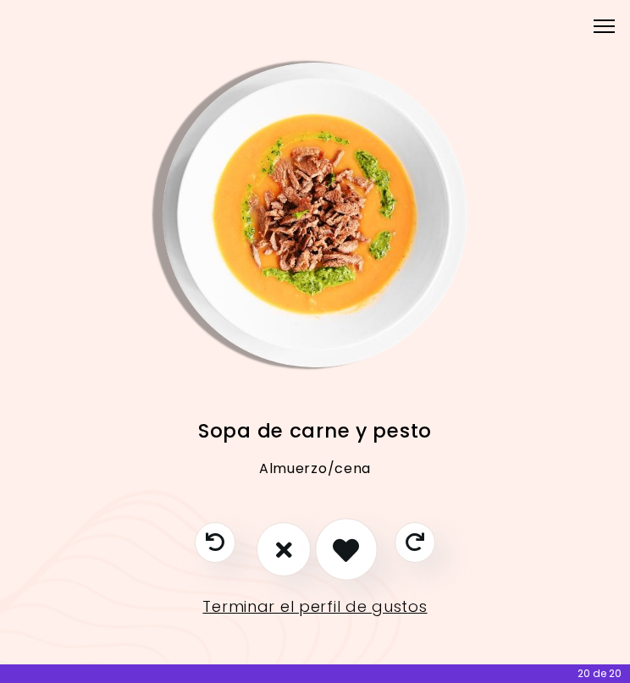
click at [333, 562] on button "Me gusta esta receta" at bounding box center [346, 549] width 63 height 63
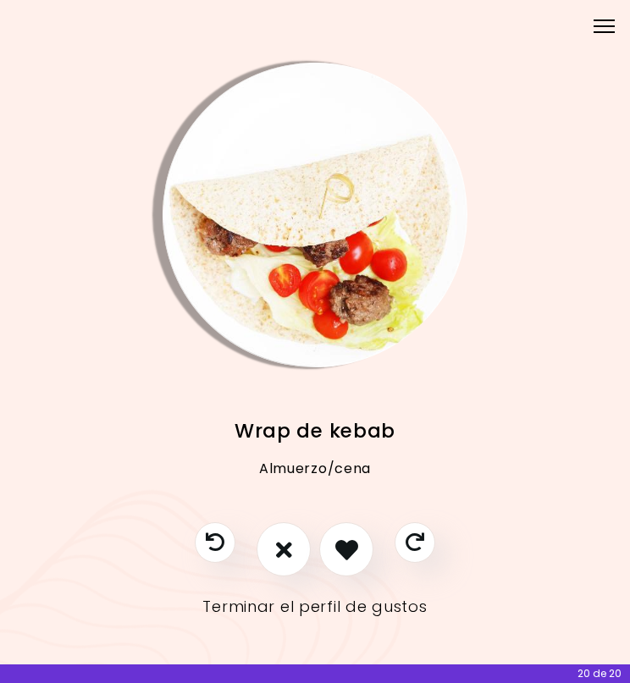
click at [329, 605] on link "Terminar el perfil de gustos" at bounding box center [314, 606] width 224 height 27
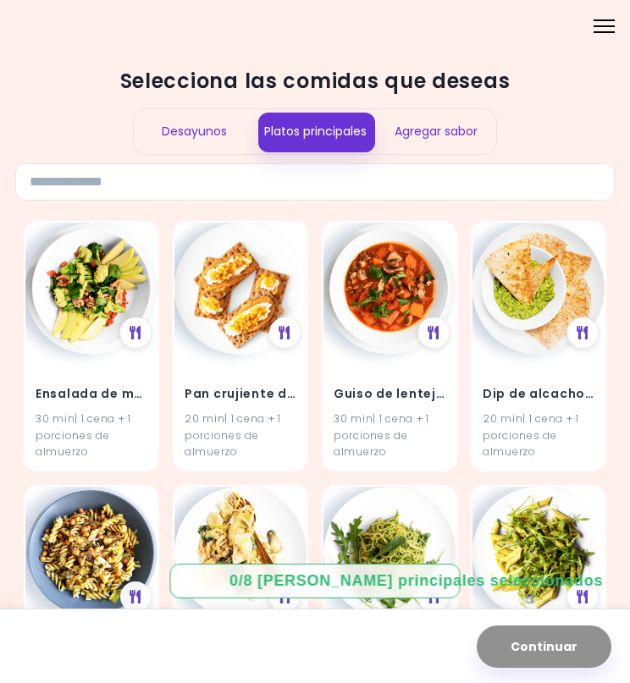
click at [212, 126] on div "Desayunos" at bounding box center [194, 131] width 121 height 45
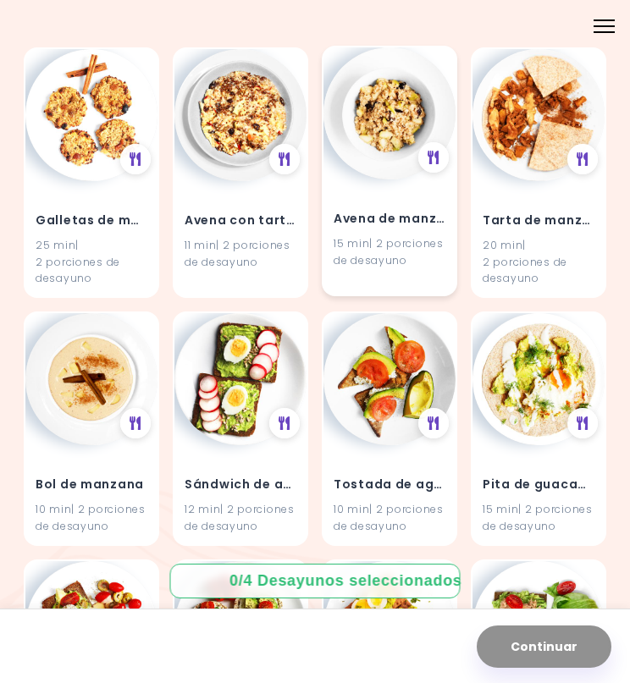
scroll to position [445, 0]
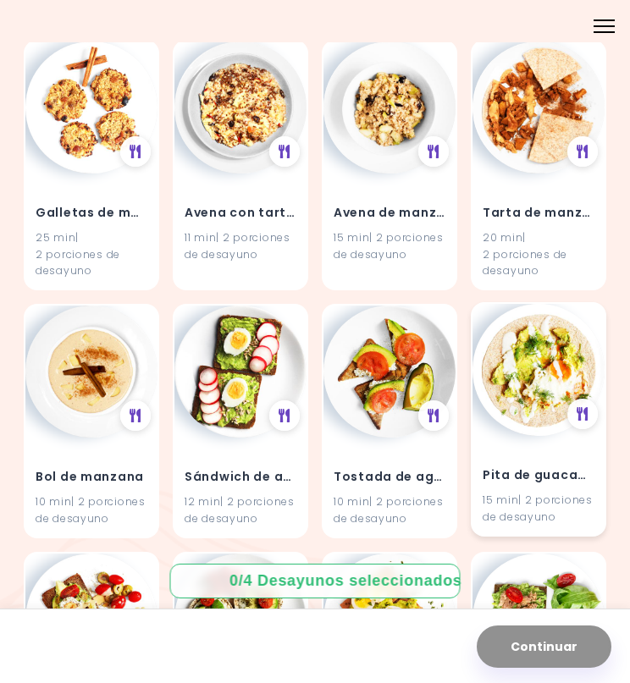
click at [520, 346] on img at bounding box center [538, 370] width 132 height 132
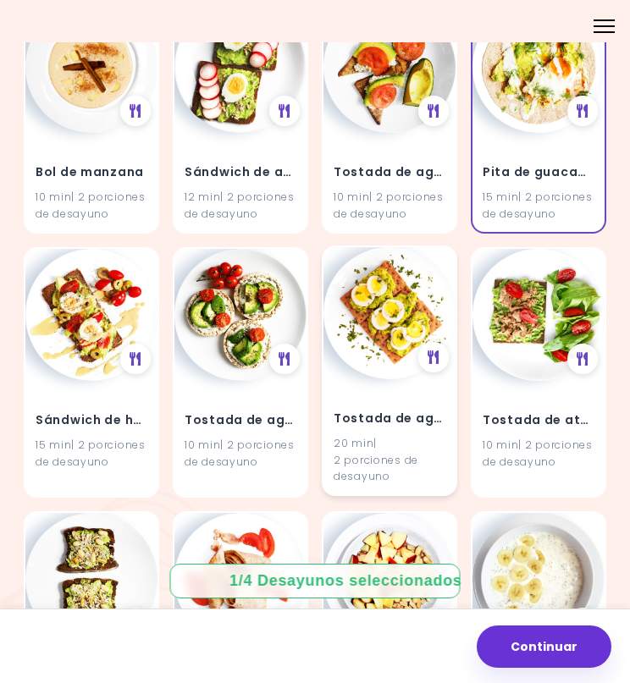
scroll to position [772, 0]
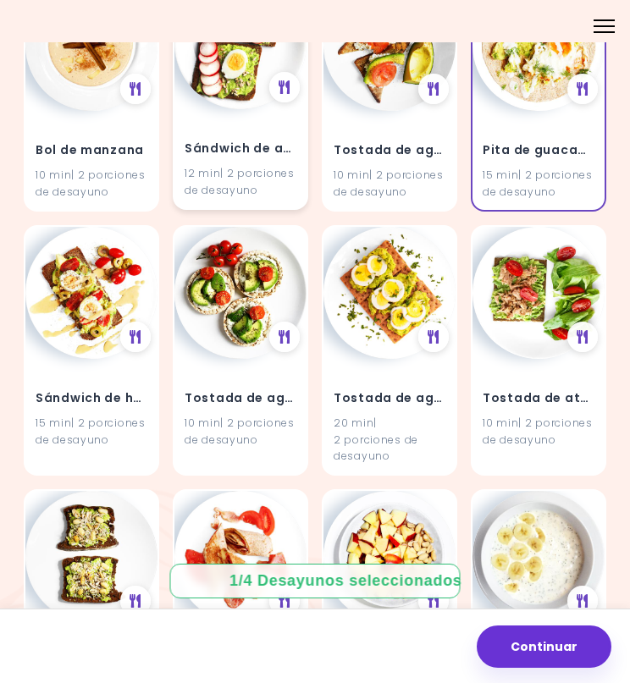
click at [240, 74] on img at bounding box center [240, 43] width 132 height 132
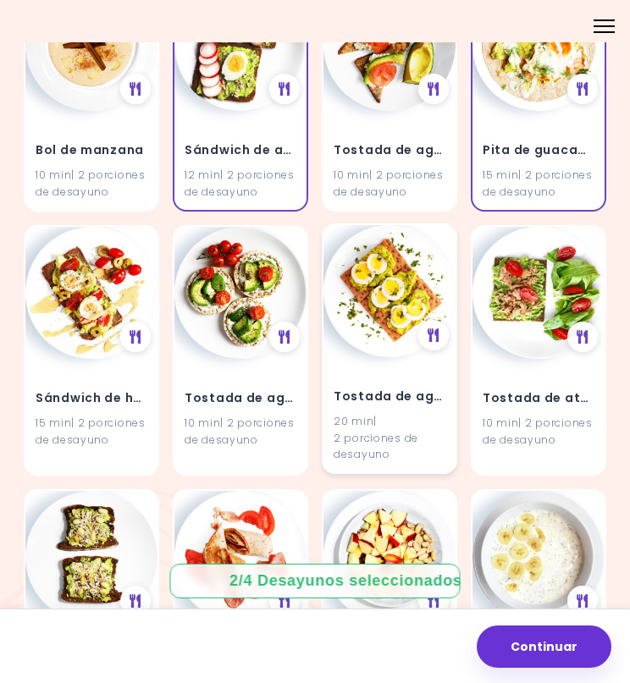
click at [376, 304] on img at bounding box center [389, 291] width 132 height 132
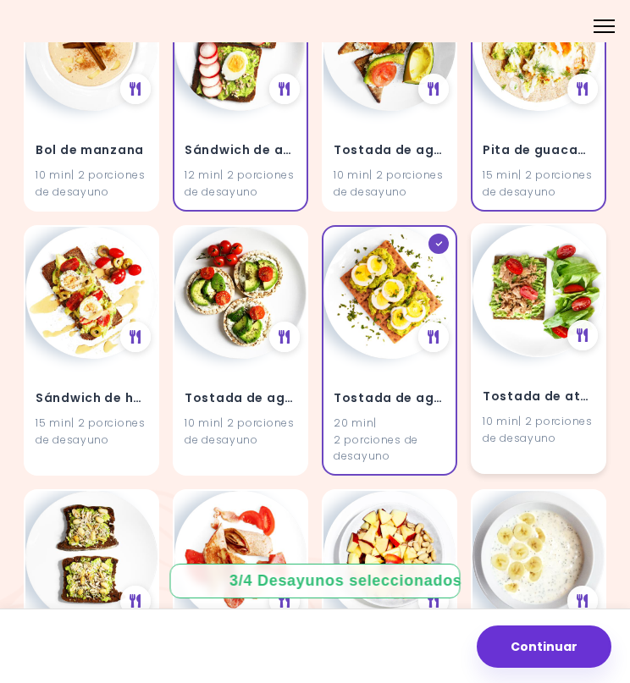
click at [512, 322] on img at bounding box center [538, 291] width 132 height 132
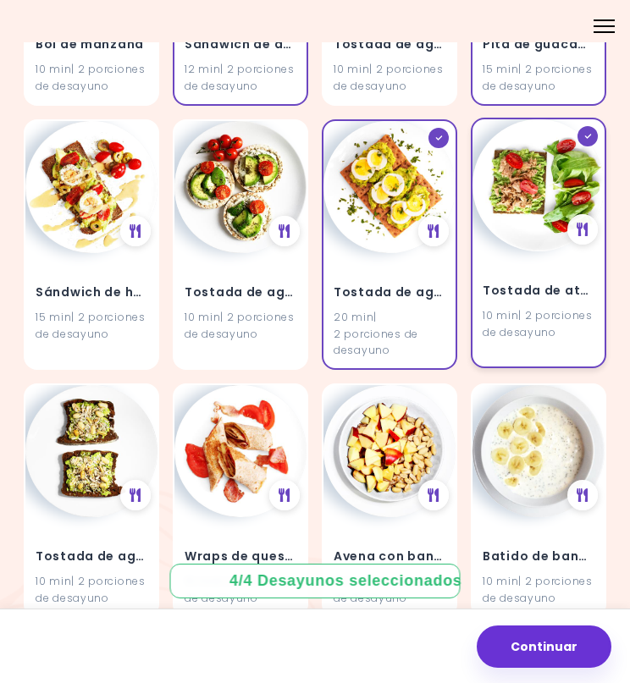
scroll to position [981, 0]
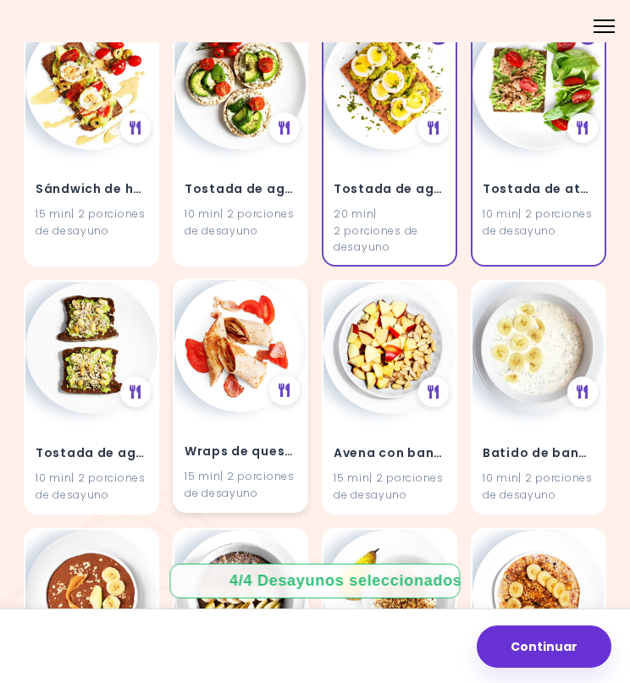
click at [292, 347] on img at bounding box center [240, 346] width 132 height 132
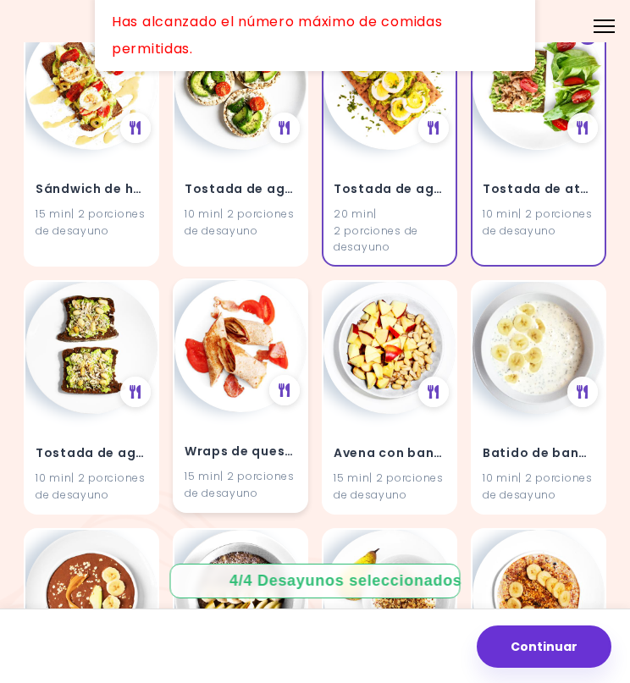
click at [252, 338] on img at bounding box center [240, 346] width 132 height 132
click at [279, 320] on img at bounding box center [240, 346] width 132 height 132
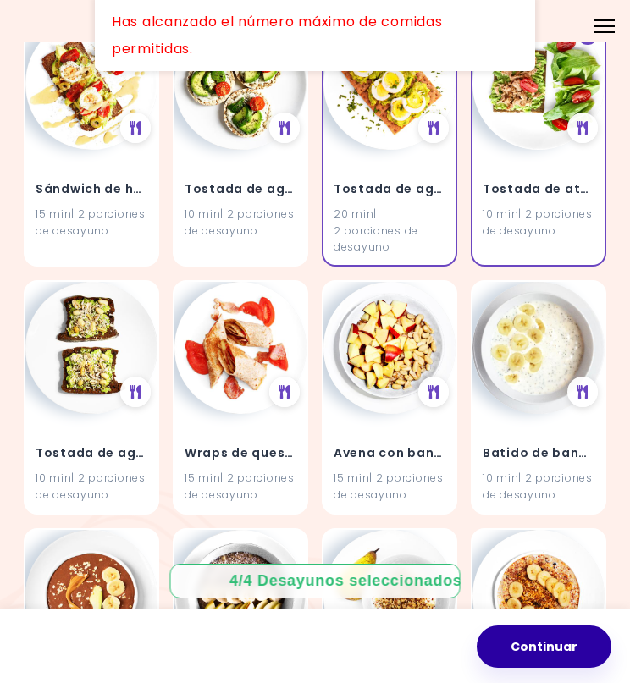
click at [567, 659] on button "Continuar" at bounding box center [543, 646] width 135 height 42
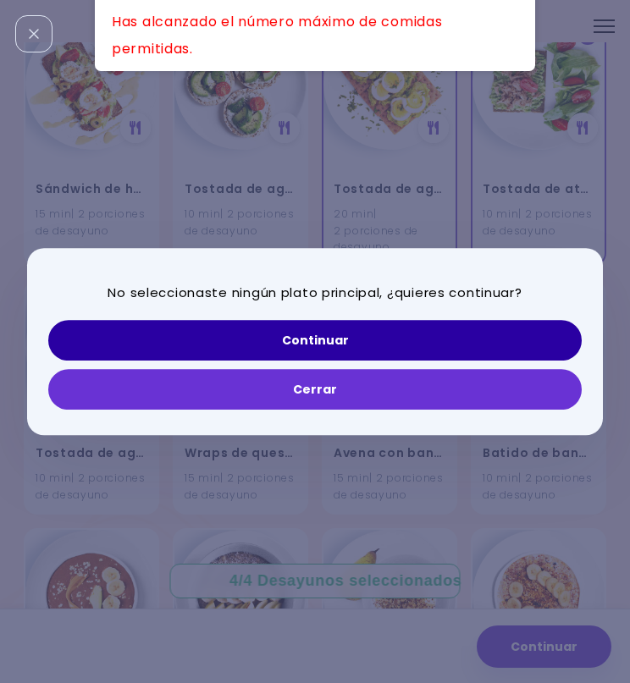
click at [384, 328] on button "Continuar" at bounding box center [314, 340] width 533 height 41
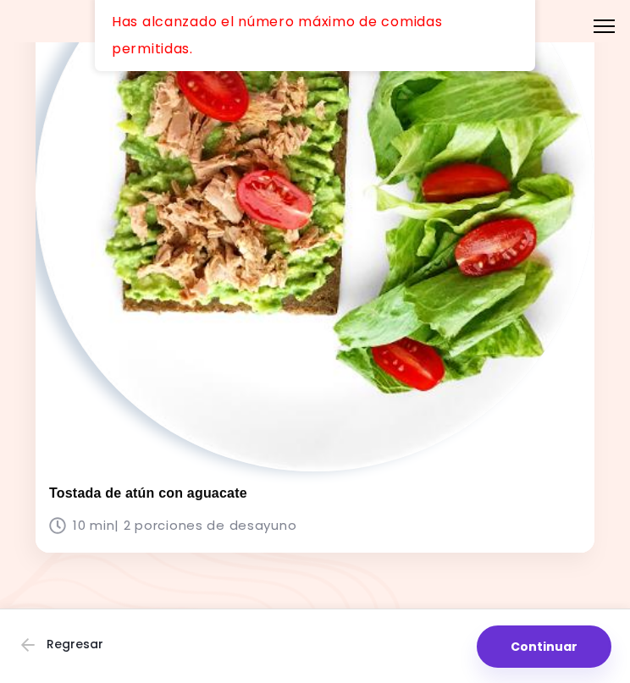
scroll to position [2187, 0]
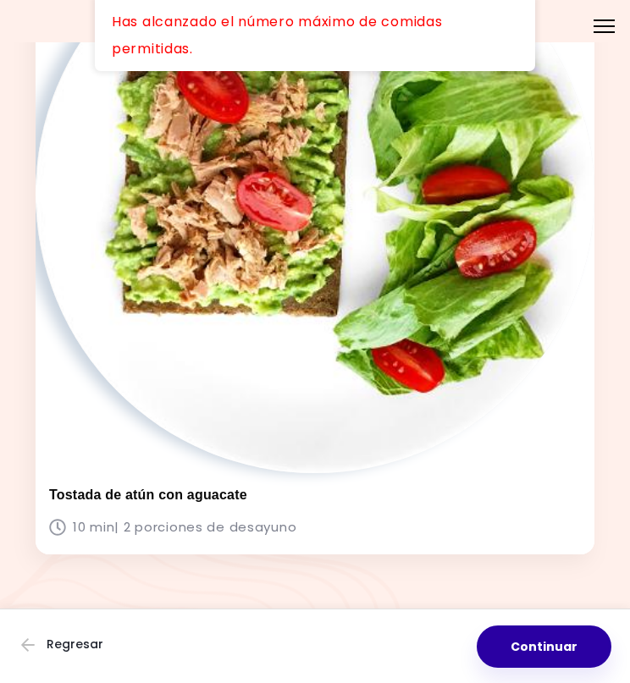
click at [519, 653] on button "Continuar" at bounding box center [543, 646] width 135 height 42
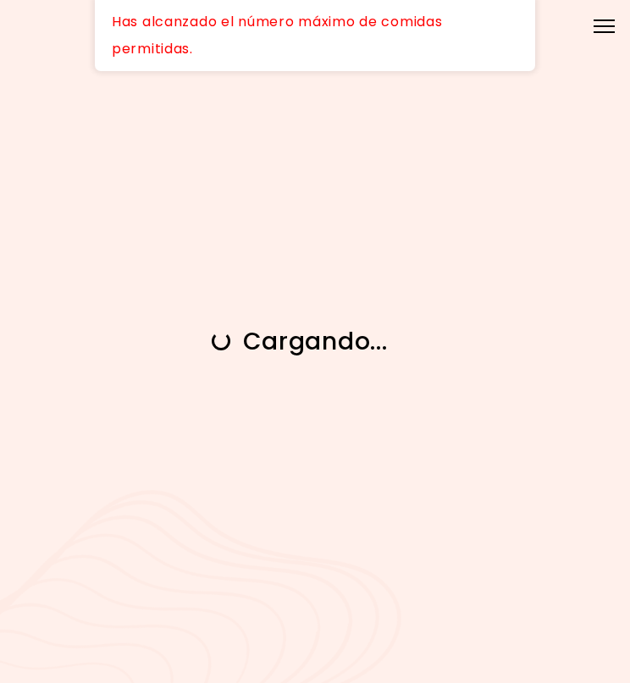
scroll to position [0, 0]
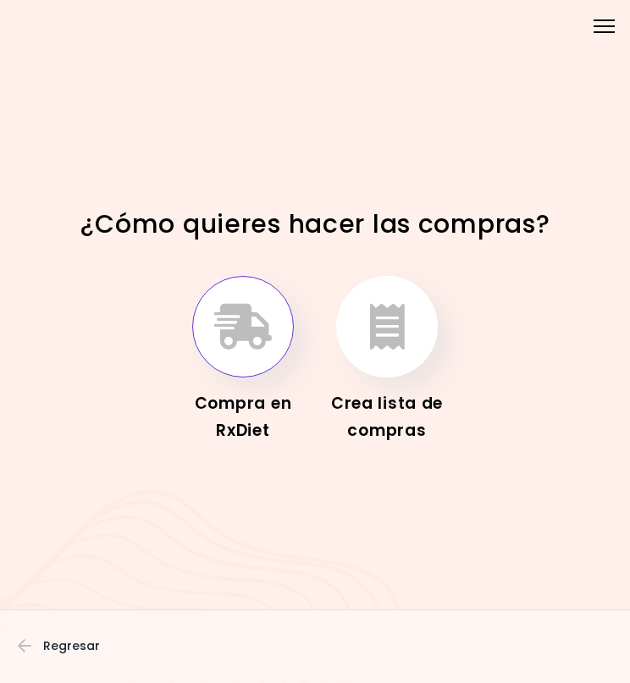
click at [227, 340] on icon "button" at bounding box center [243, 327] width 58 height 46
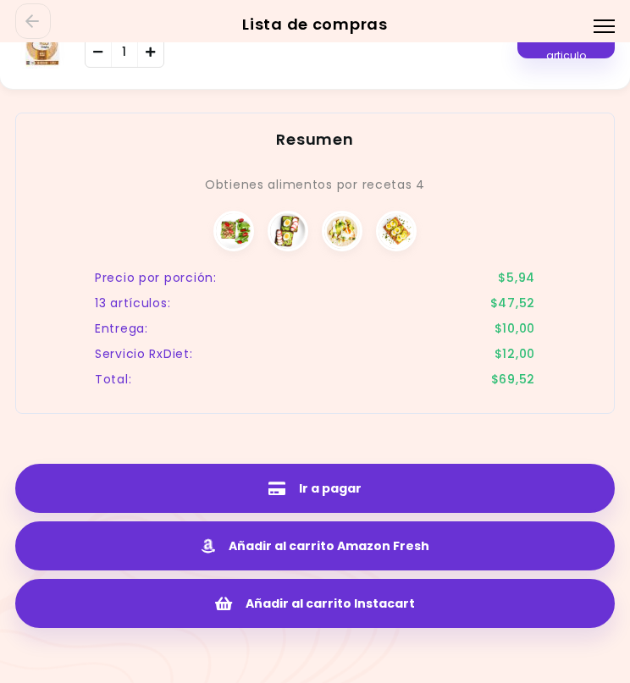
scroll to position [1745, 0]
